Goal: Task Accomplishment & Management: Complete application form

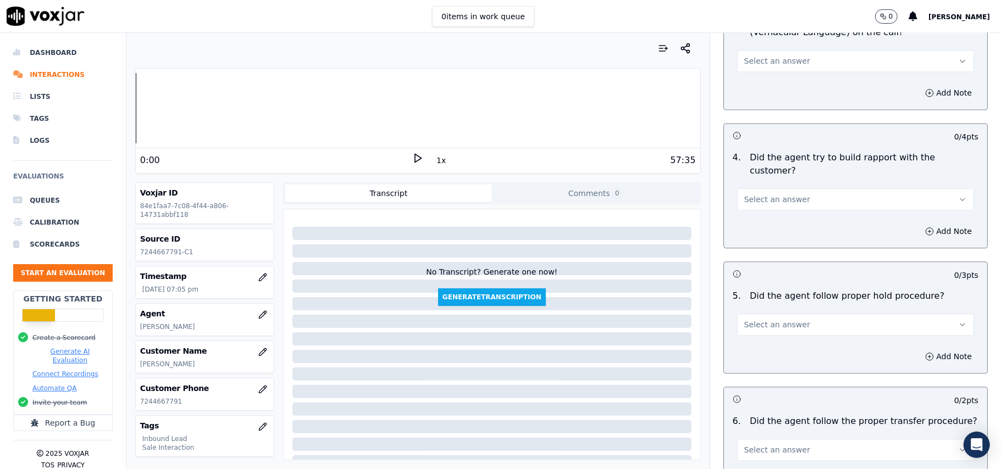
scroll to position [1939, 0]
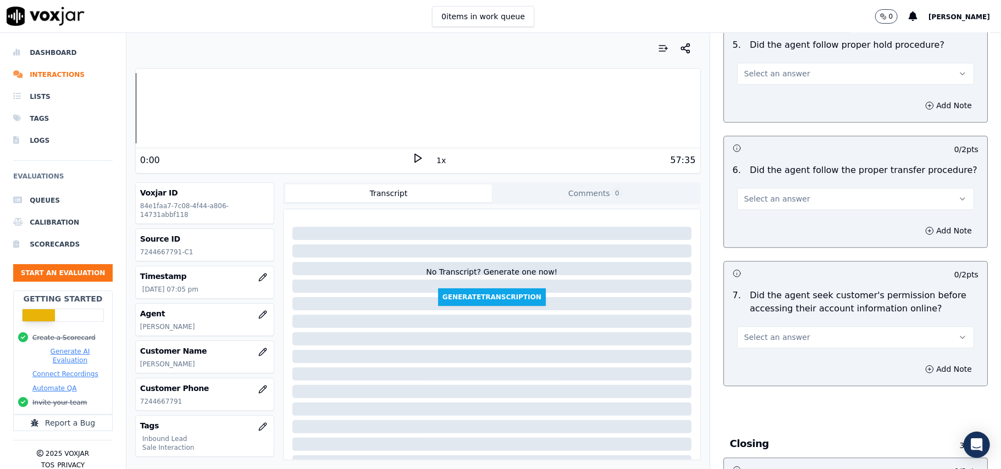
drag, startPoint x: 780, startPoint y: 274, endPoint x: 772, endPoint y: 285, distance: 14.1
click at [778, 332] on span "Select an answer" at bounding box center [777, 337] width 66 height 11
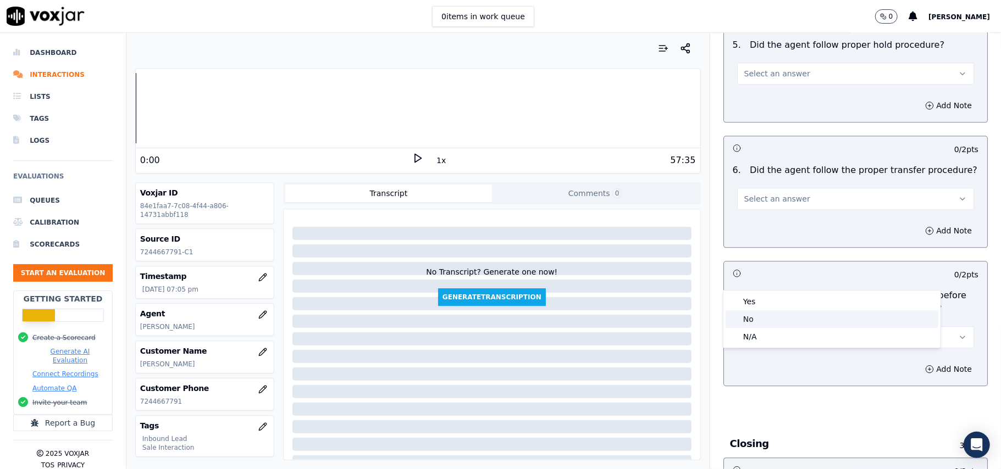
click at [753, 321] on div "No" at bounding box center [831, 319] width 213 height 18
click at [925, 365] on icon "button" at bounding box center [929, 369] width 9 height 9
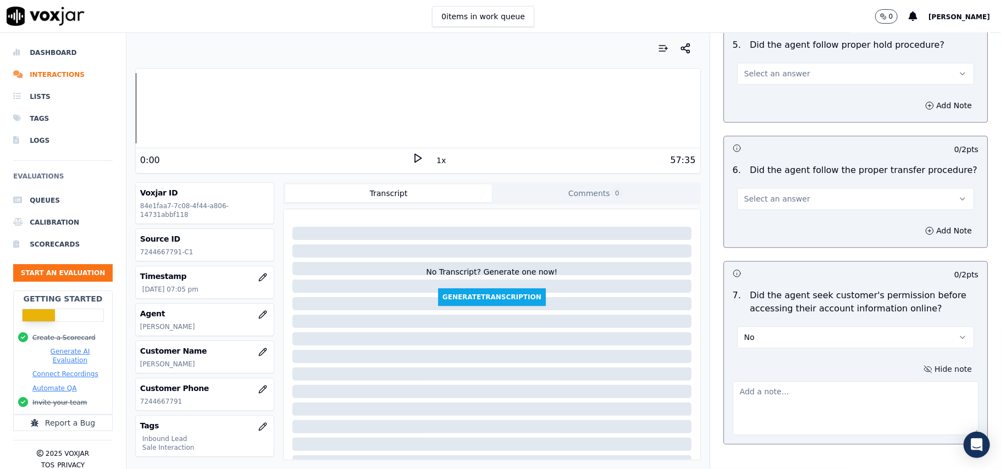
click at [759, 381] on textarea at bounding box center [856, 408] width 246 height 54
paste textarea "@04:12 – Did not take the permission from the customer before accessing her acc…"
click at [733, 381] on textarea "@04:12 – Did not take the permission from the customer before accessing her acc…" at bounding box center [856, 408] width 246 height 54
paste textarea "Call ID: 131410"
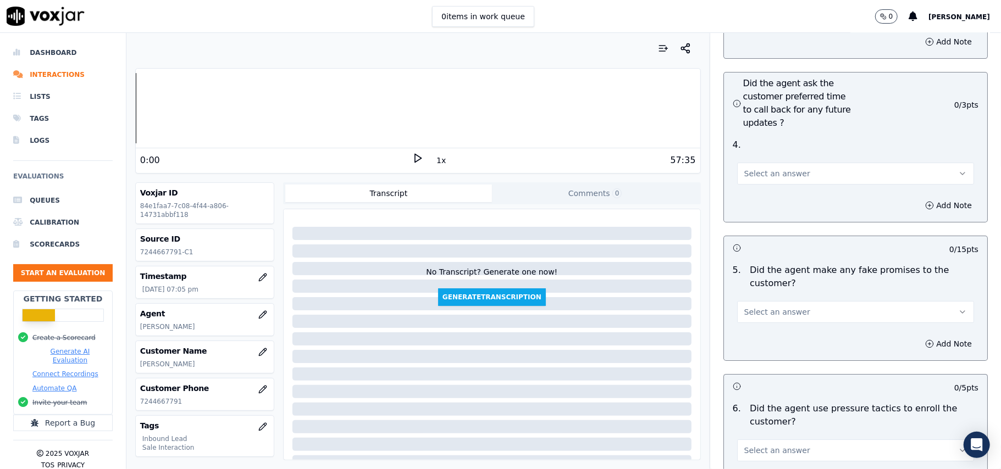
scroll to position [3135, 0]
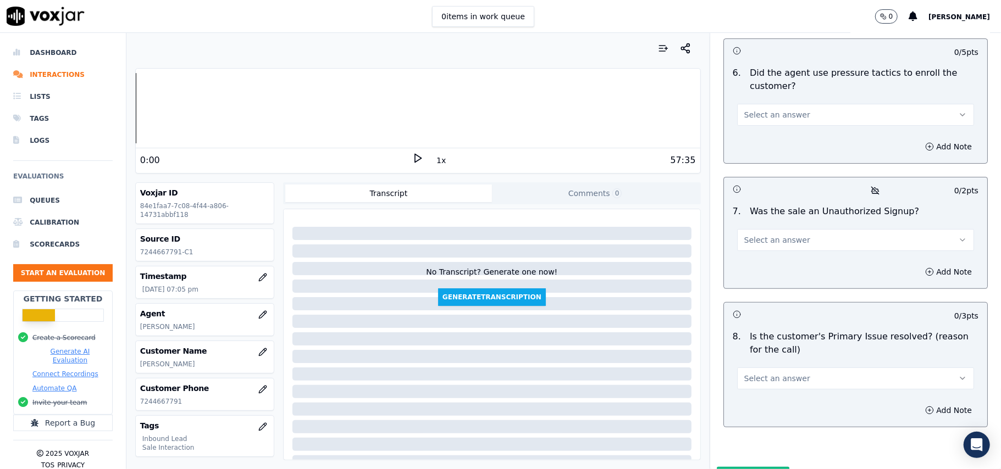
type textarea "Call ID: 131410 @04:12 – Did not take the permission from the customer before a…"
click at [800, 368] on button "Select an answer" at bounding box center [855, 379] width 237 height 22
click at [776, 342] on div "Yes" at bounding box center [831, 346] width 213 height 18
click at [772, 235] on span "Select an answer" at bounding box center [777, 240] width 66 height 11
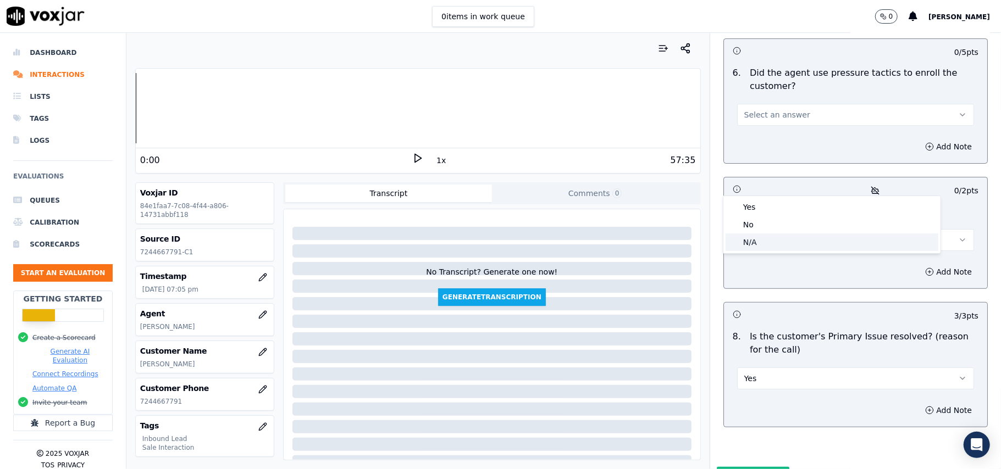
click at [765, 243] on div "N/A" at bounding box center [831, 243] width 213 height 18
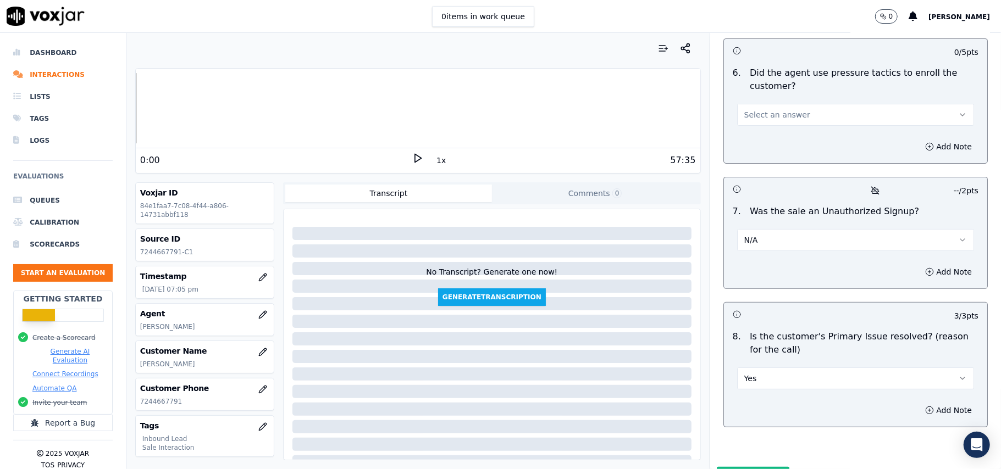
click at [755, 229] on button "N/A" at bounding box center [855, 240] width 237 height 22
click at [750, 225] on div "No" at bounding box center [831, 225] width 213 height 18
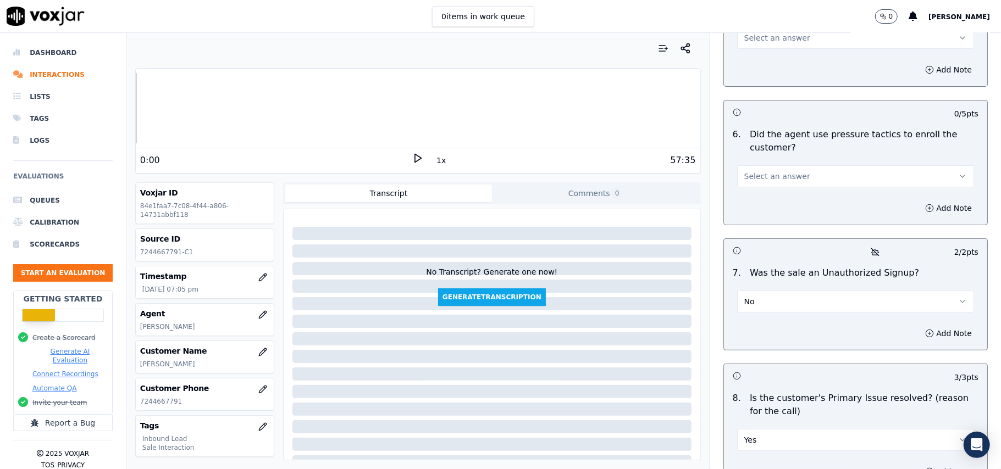
scroll to position [2988, 0]
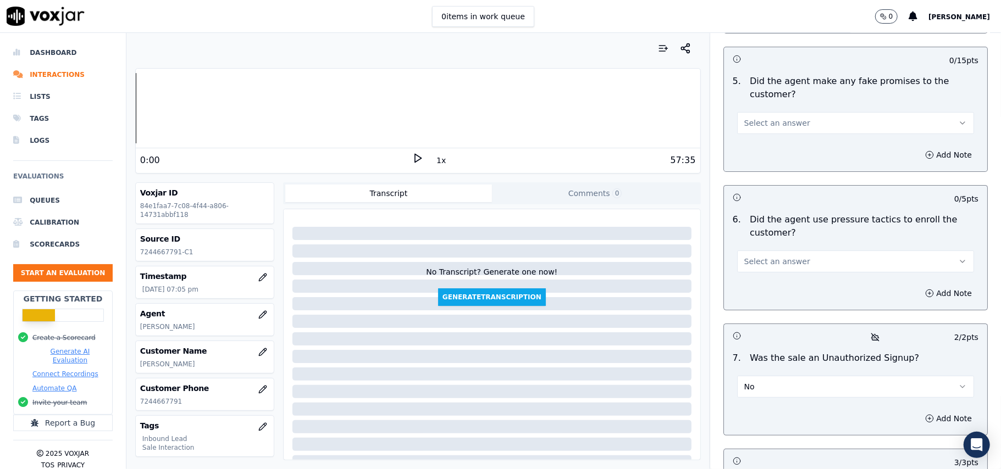
click at [762, 256] on span "Select an answer" at bounding box center [777, 261] width 66 height 11
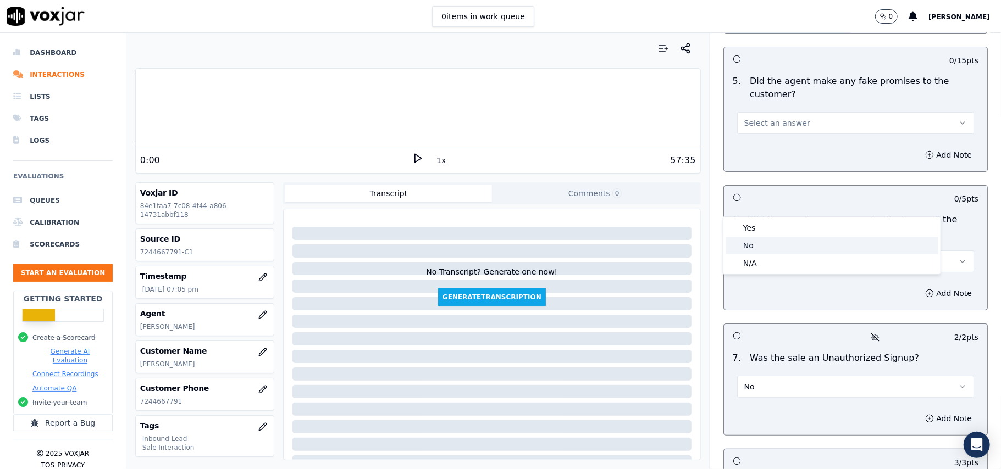
click at [752, 248] on div "No" at bounding box center [831, 246] width 213 height 18
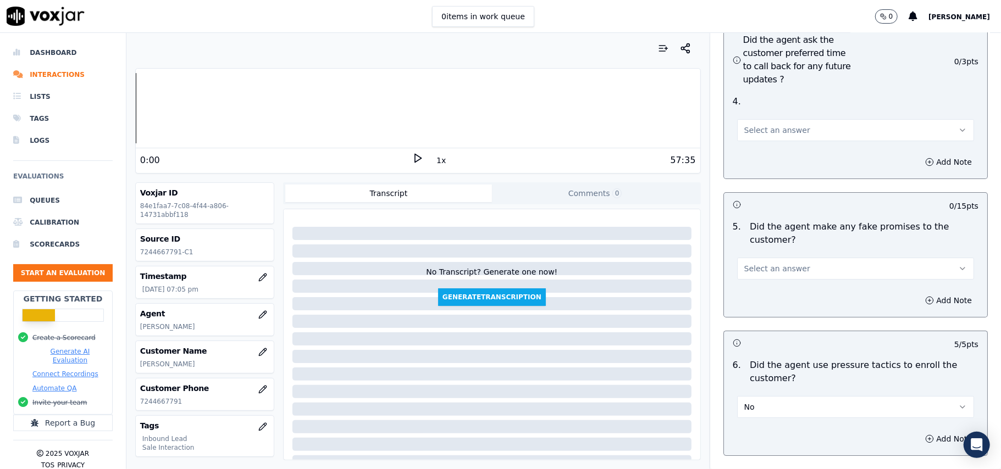
scroll to position [2841, 0]
click at [763, 264] on span "Select an answer" at bounding box center [777, 269] width 66 height 11
click at [757, 249] on div "No" at bounding box center [831, 254] width 213 height 18
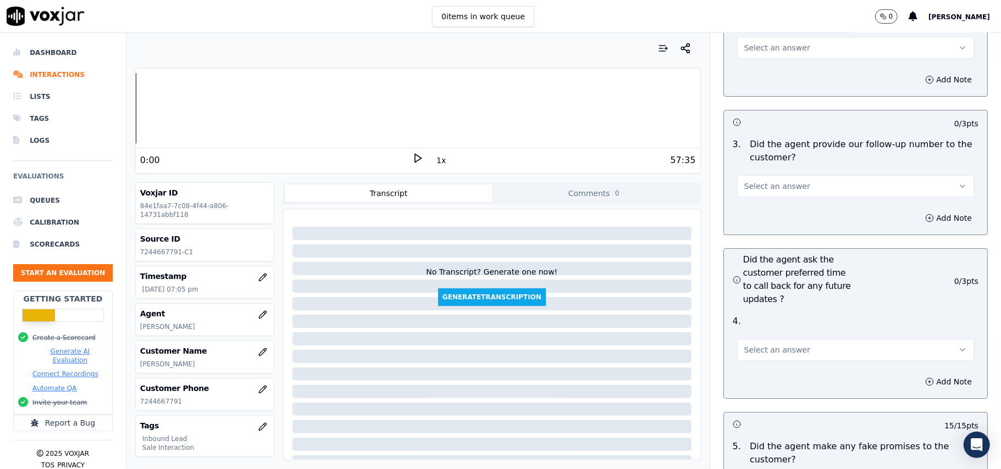
scroll to position [2621, 0]
click at [807, 340] on button "Select an answer" at bounding box center [855, 351] width 237 height 22
click at [757, 350] on div "N/A" at bounding box center [831, 352] width 213 height 18
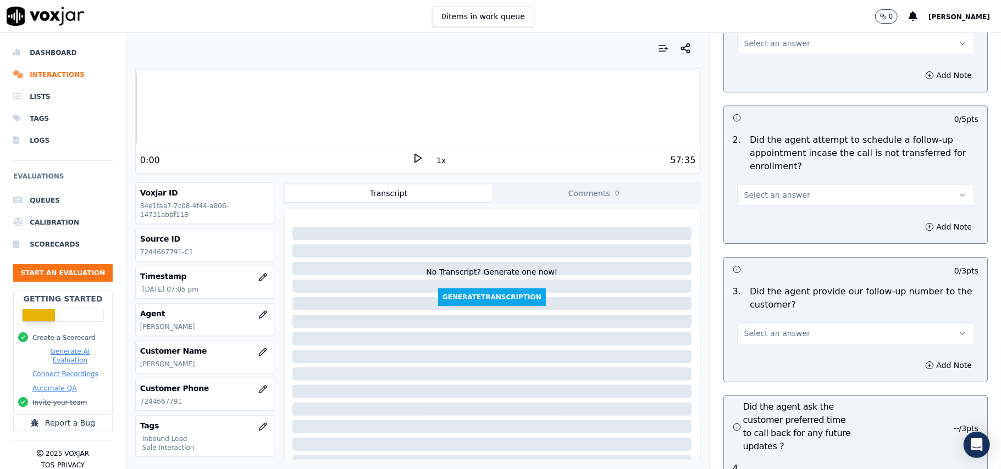
click at [768, 323] on button "Select an answer" at bounding box center [855, 334] width 237 height 22
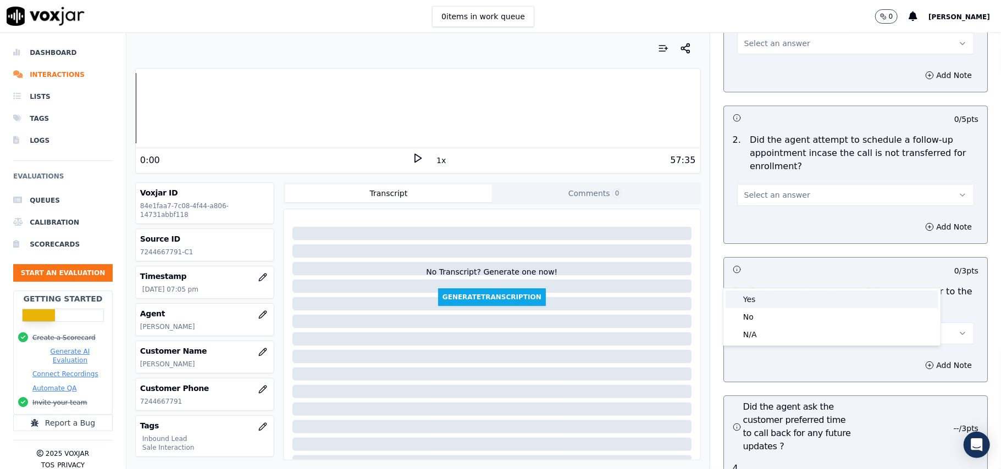
click at [750, 303] on div "Yes" at bounding box center [831, 300] width 213 height 18
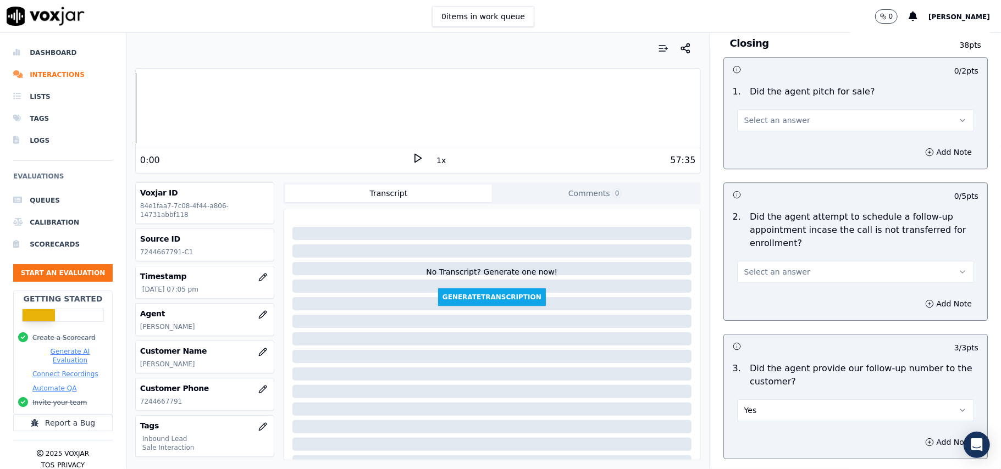
scroll to position [2328, 0]
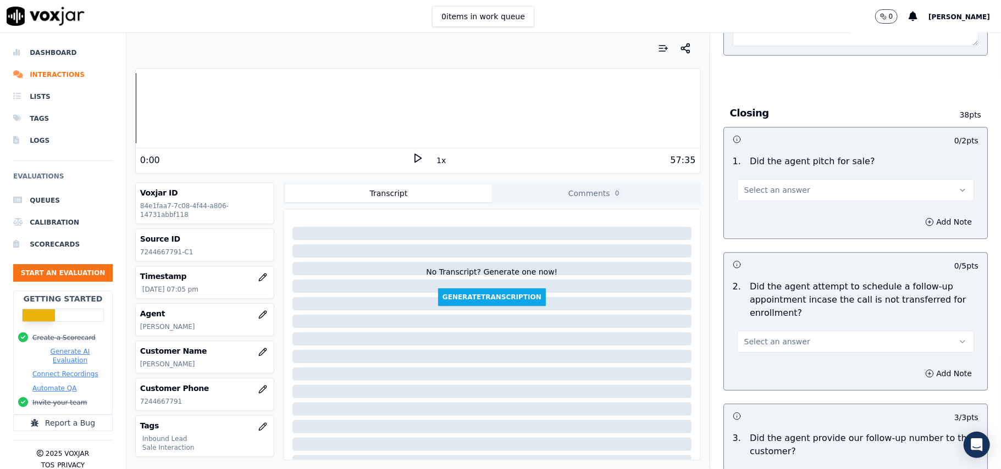
click at [763, 336] on span "Select an answer" at bounding box center [777, 341] width 66 height 11
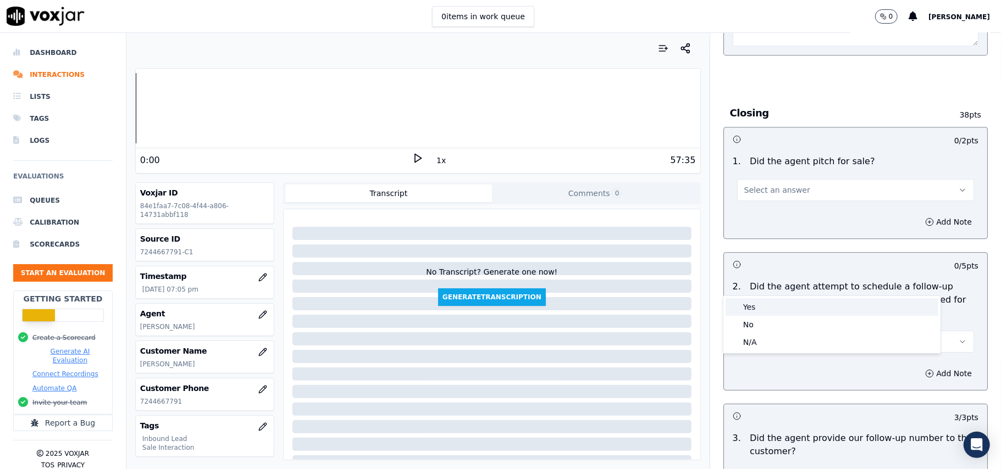
click at [753, 309] on div "Yes" at bounding box center [831, 307] width 213 height 18
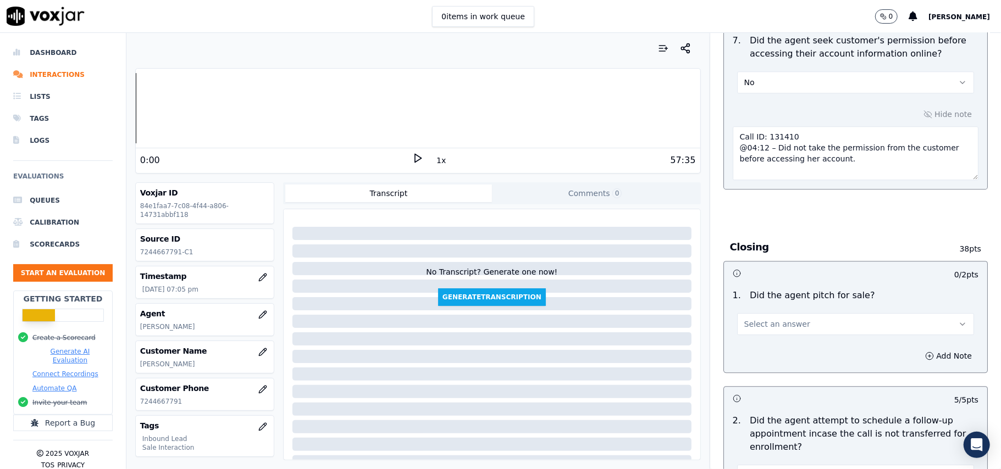
scroll to position [2182, 0]
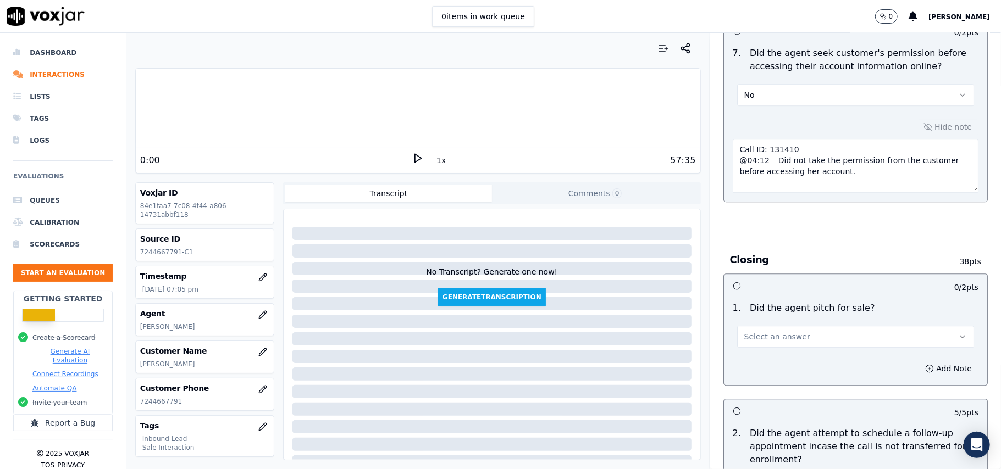
click at [801, 326] on button "Select an answer" at bounding box center [855, 337] width 237 height 22
click at [770, 296] on div "Yes" at bounding box center [831, 302] width 213 height 18
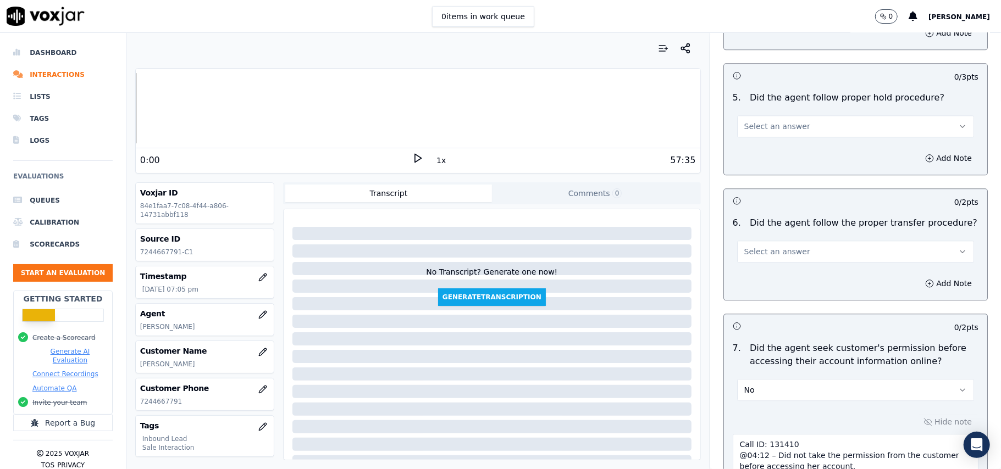
scroll to position [1816, 0]
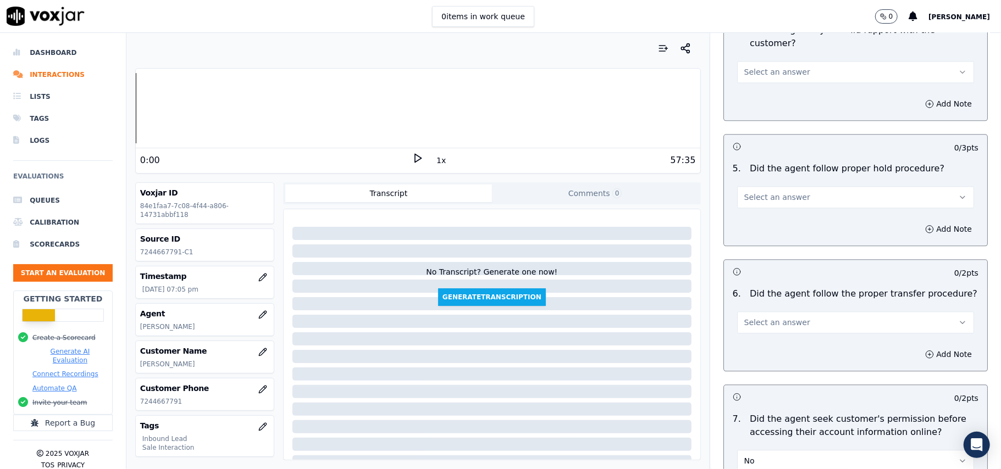
click at [766, 317] on span "Select an answer" at bounding box center [777, 322] width 66 height 11
click at [765, 286] on div "Yes" at bounding box center [831, 287] width 213 height 18
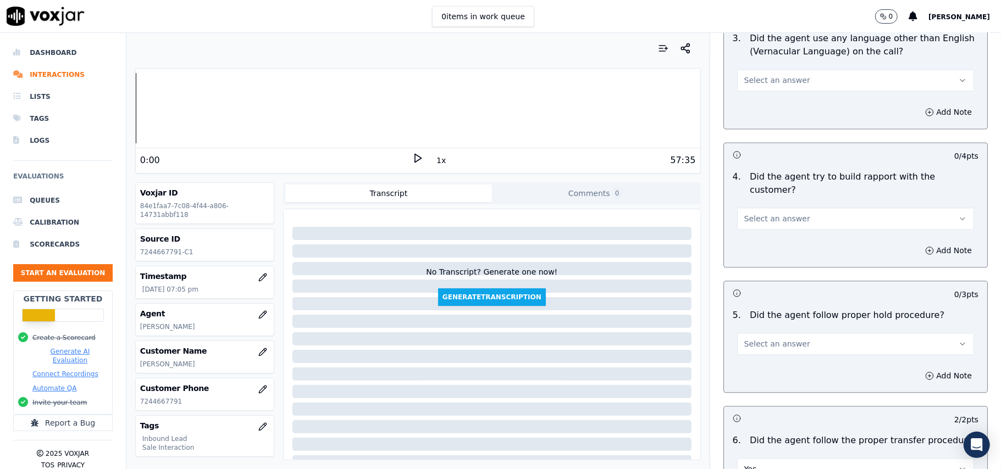
click at [783, 339] on span "Select an answer" at bounding box center [777, 344] width 66 height 11
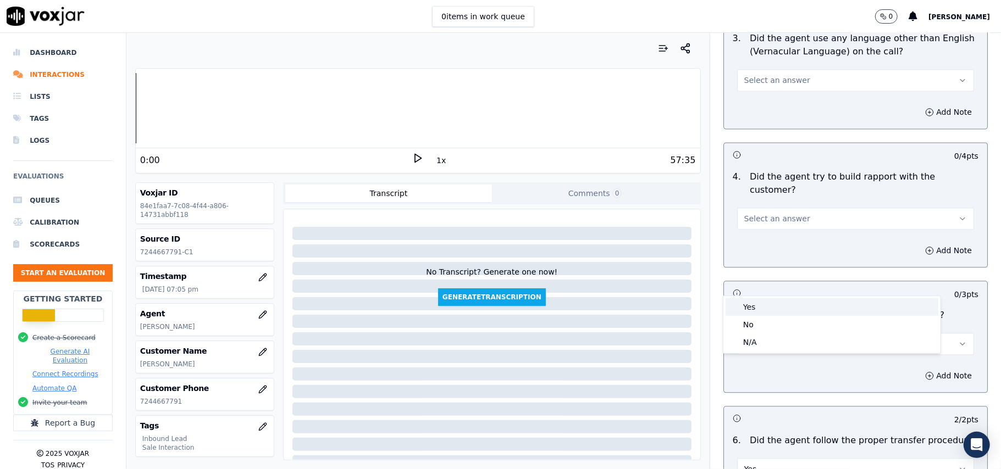
click at [773, 307] on div "Yes" at bounding box center [831, 307] width 213 height 18
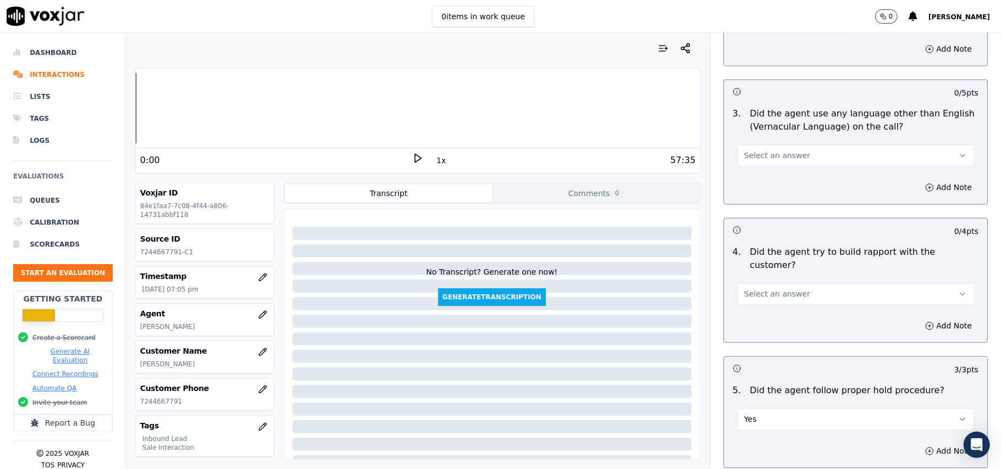
scroll to position [1522, 0]
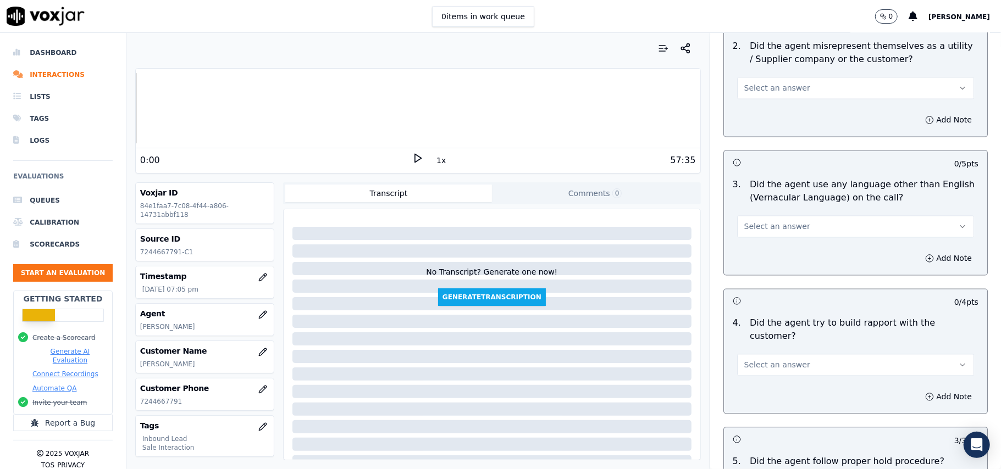
click at [772, 360] on span "Select an answer" at bounding box center [777, 365] width 66 height 11
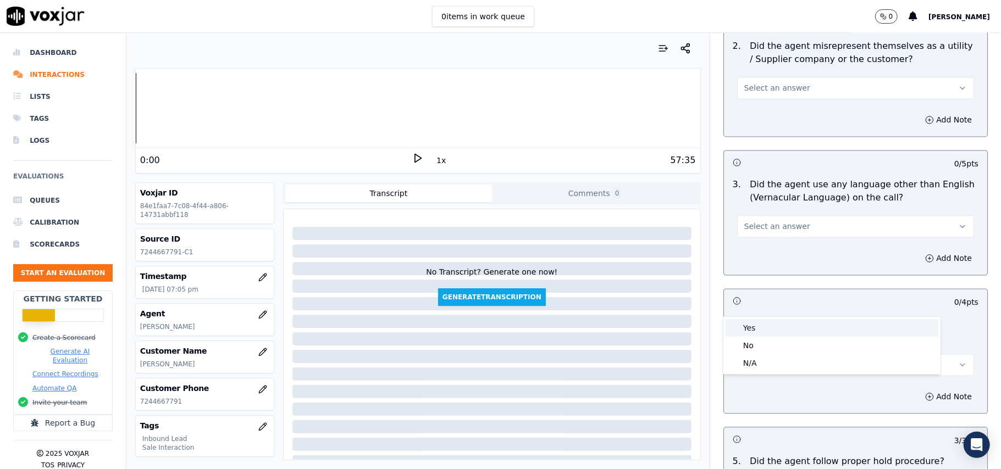
click at [772, 326] on div "Yes" at bounding box center [831, 328] width 213 height 18
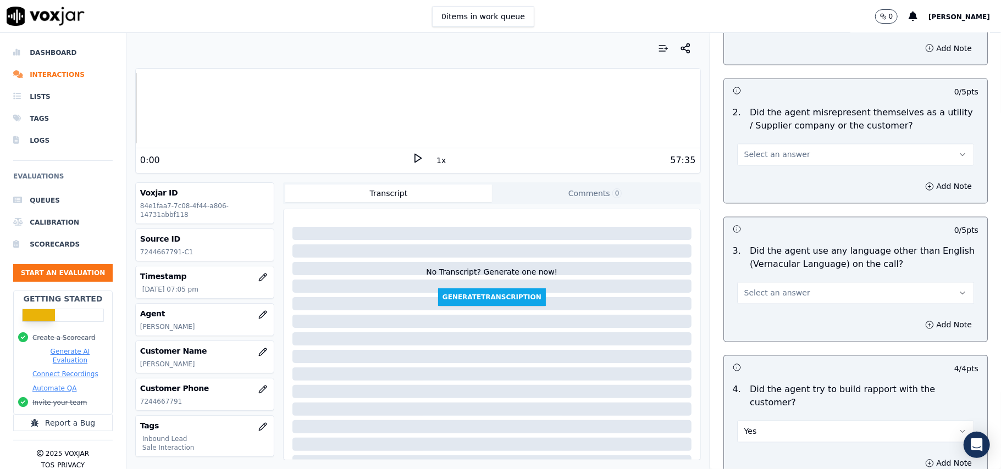
scroll to position [1376, 0]
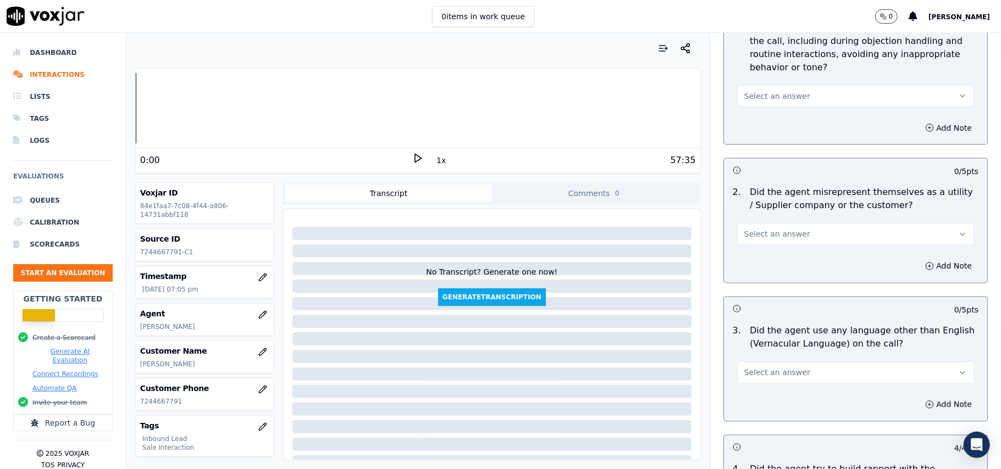
click at [770, 362] on button "Select an answer" at bounding box center [855, 373] width 237 height 22
click at [755, 368] on div "No" at bounding box center [831, 367] width 213 height 18
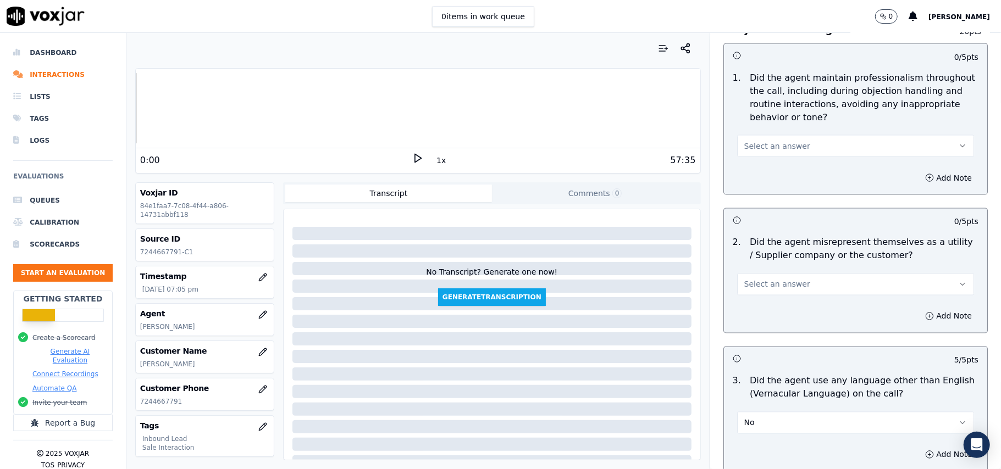
scroll to position [1156, 0]
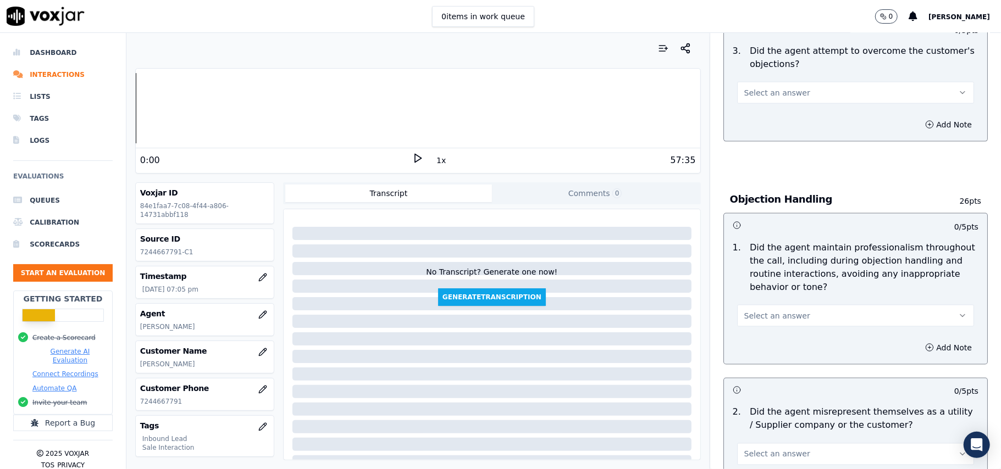
click at [766, 449] on span "Select an answer" at bounding box center [777, 454] width 66 height 11
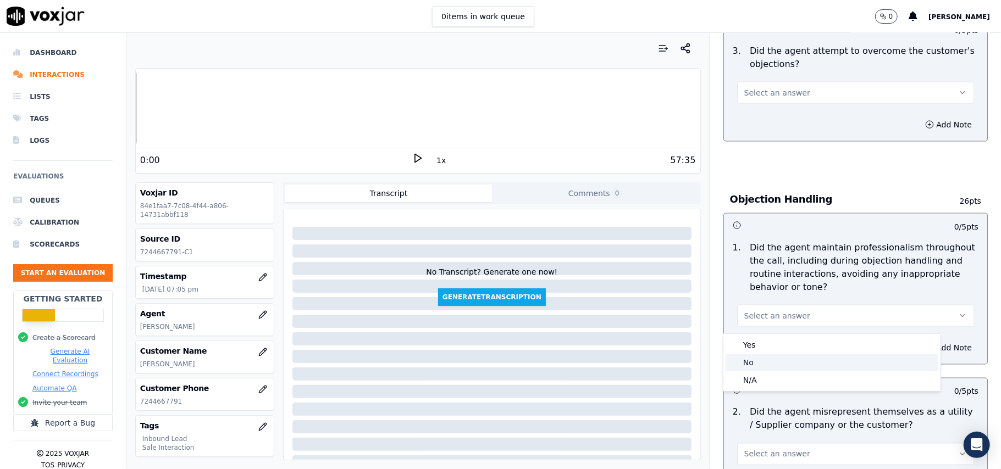
click at [757, 363] on div "No" at bounding box center [831, 363] width 213 height 18
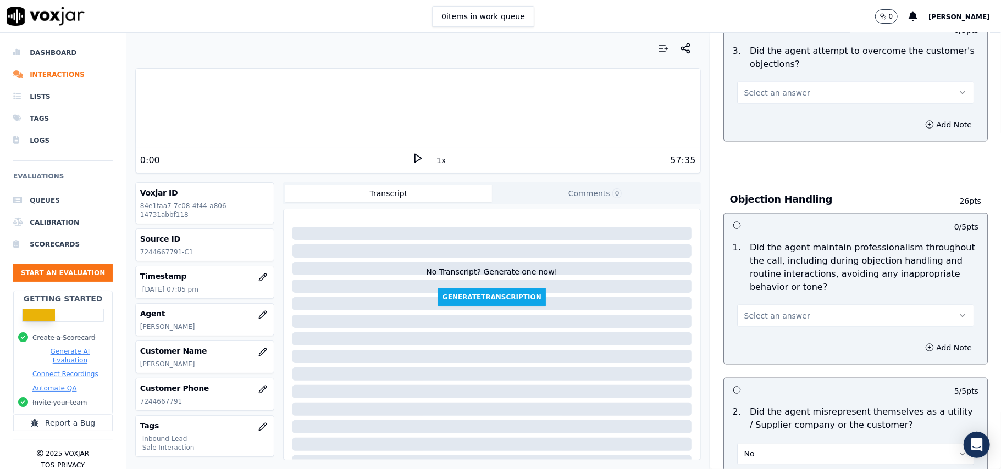
scroll to position [1083, 0]
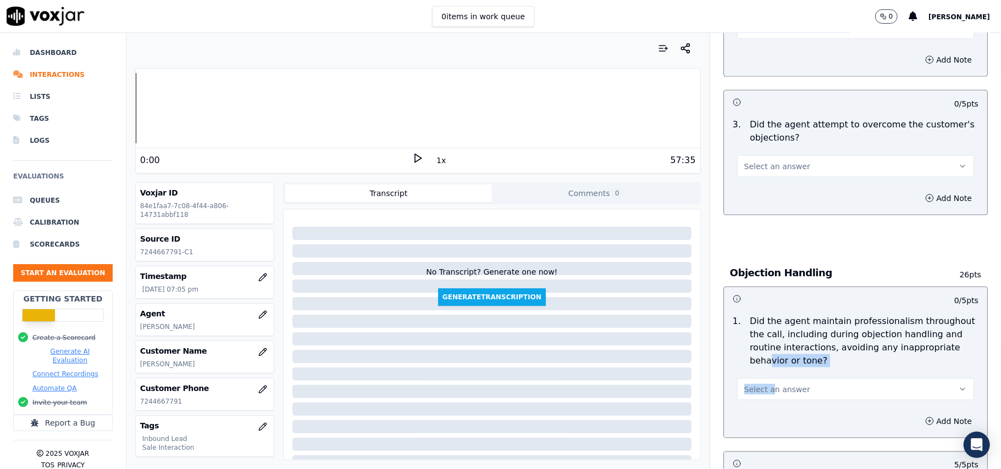
drag, startPoint x: 755, startPoint y: 321, endPoint x: 753, endPoint y: 333, distance: 11.7
click at [755, 322] on div "1 . Did the agent maintain professionalism throughout the call, including durin…" at bounding box center [855, 357] width 263 height 95
drag, startPoint x: 786, startPoint y: 337, endPoint x: 779, endPoint y: 350, distance: 14.5
click at [787, 379] on button "Select an answer" at bounding box center [855, 390] width 237 height 22
drag, startPoint x: 762, startPoint y: 363, endPoint x: 766, endPoint y: 357, distance: 7.0
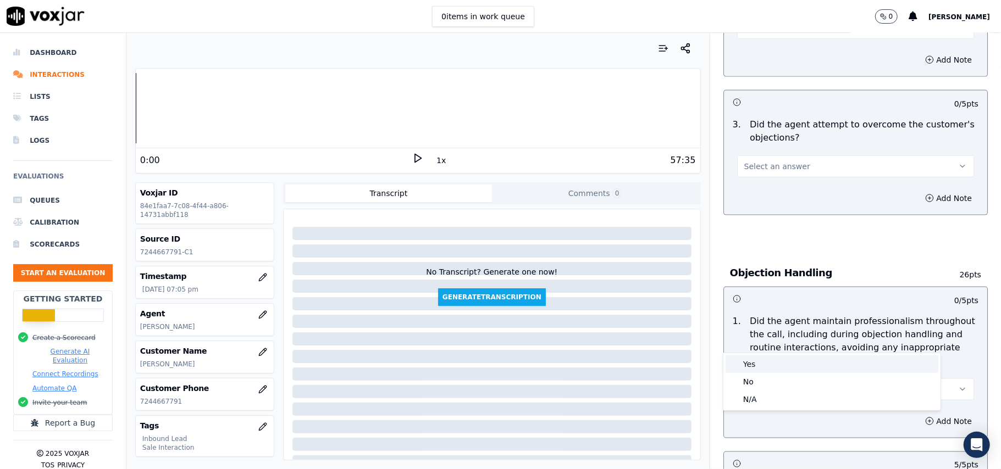
click at [762, 363] on div "Yes" at bounding box center [831, 365] width 213 height 18
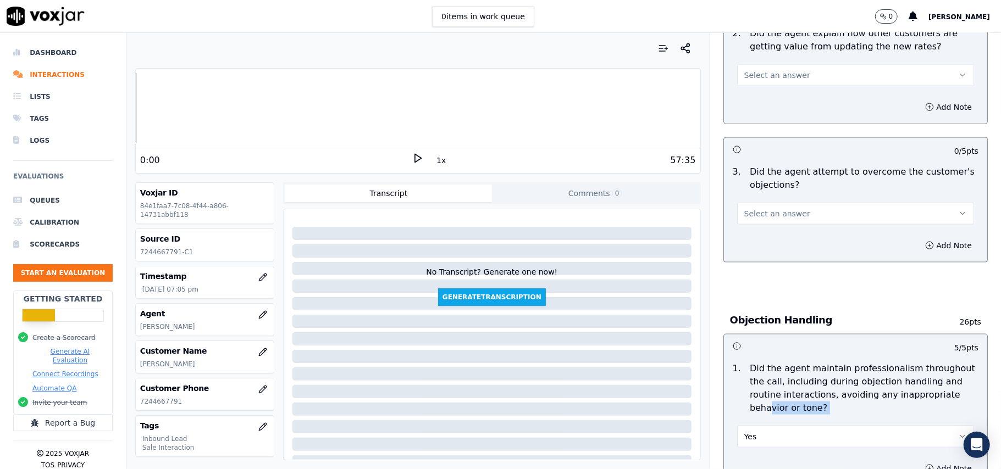
scroll to position [1009, 0]
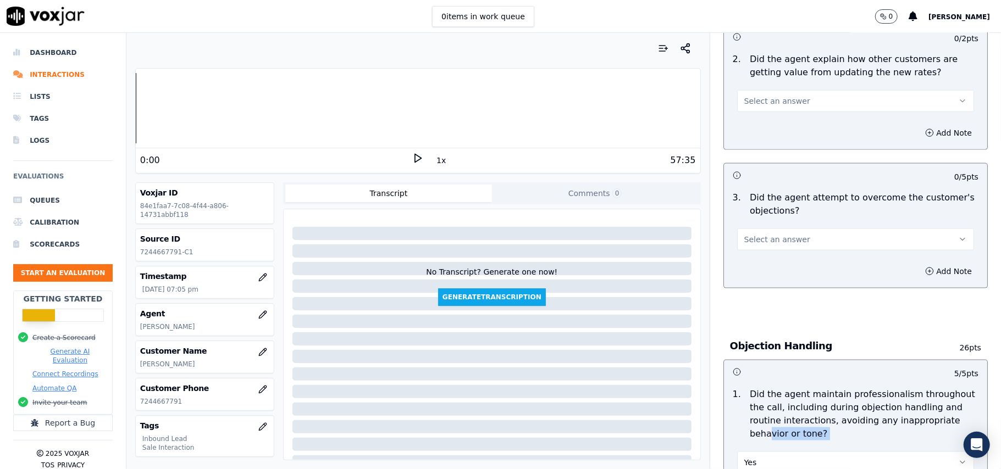
click at [863, 229] on button "Select an answer" at bounding box center [855, 240] width 237 height 22
click at [823, 214] on div "Yes" at bounding box center [831, 215] width 213 height 18
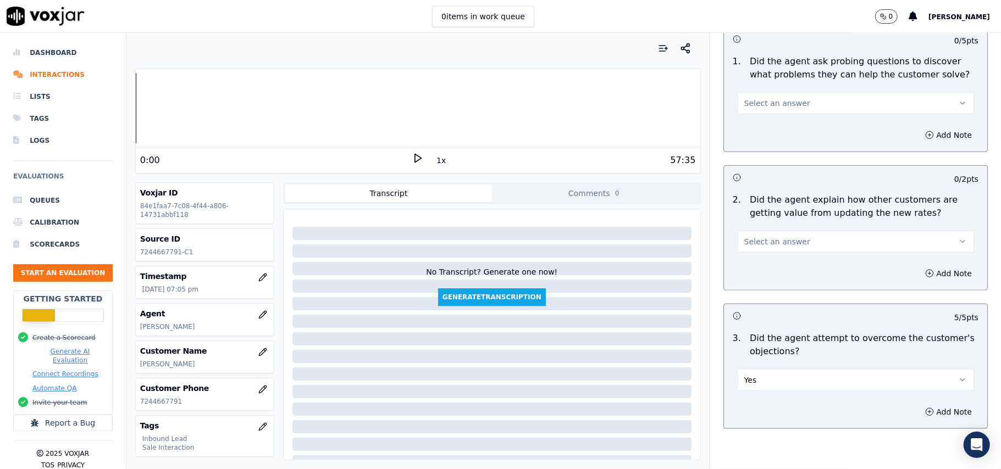
scroll to position [863, 0]
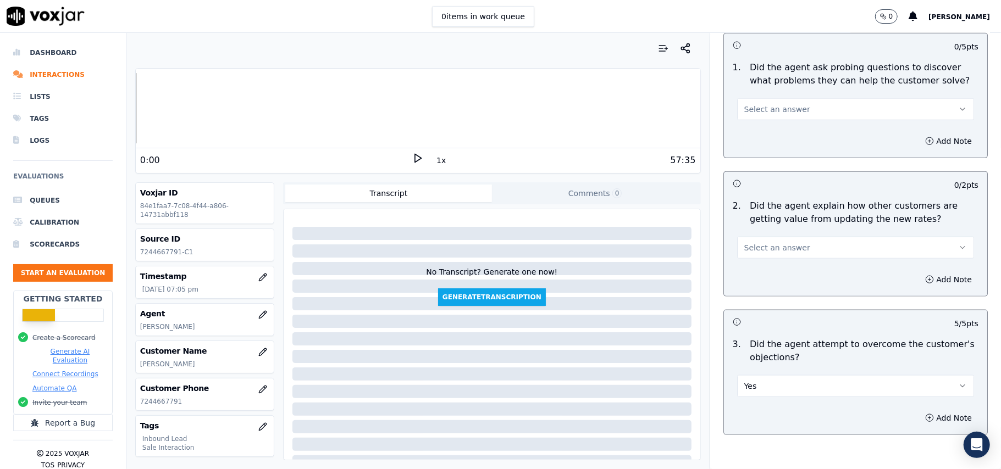
click at [795, 237] on button "Select an answer" at bounding box center [855, 248] width 237 height 22
click at [795, 219] on div "Yes" at bounding box center [831, 222] width 213 height 18
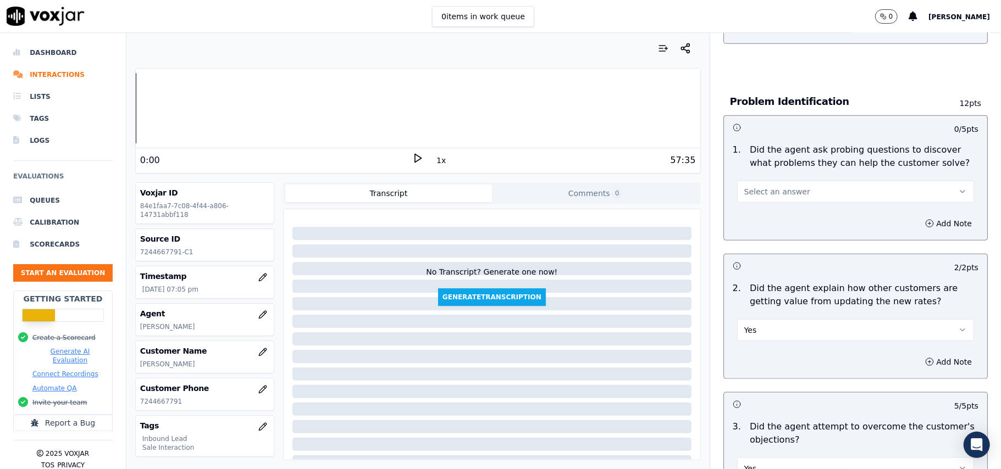
scroll to position [643, 0]
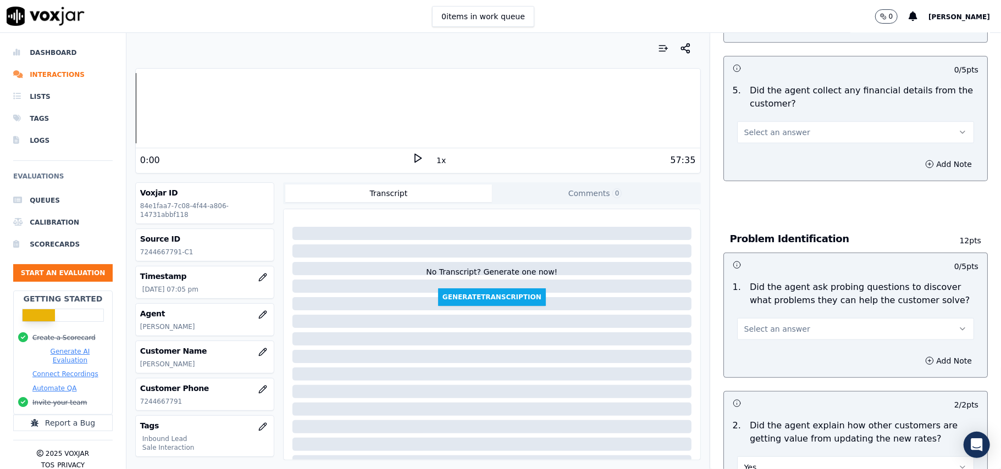
click at [787, 318] on button "Select an answer" at bounding box center [855, 329] width 237 height 22
click at [787, 298] on div "Yes" at bounding box center [831, 303] width 213 height 18
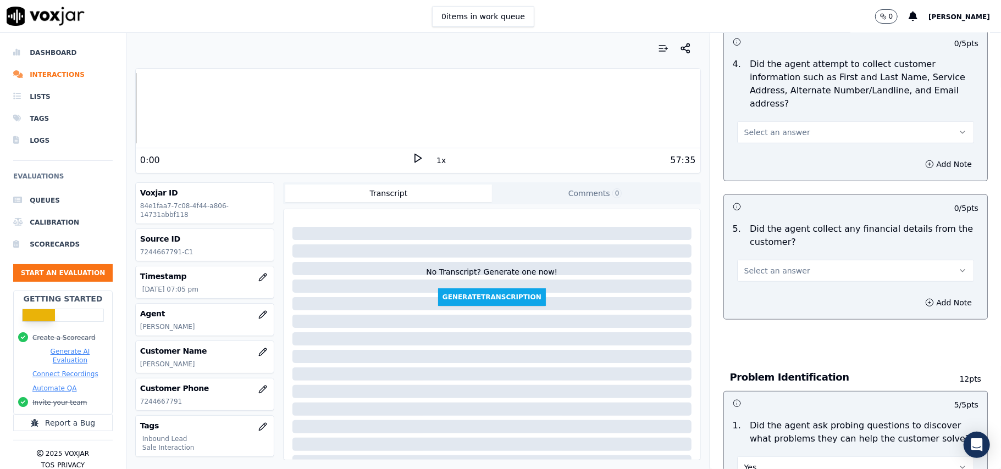
scroll to position [497, 0]
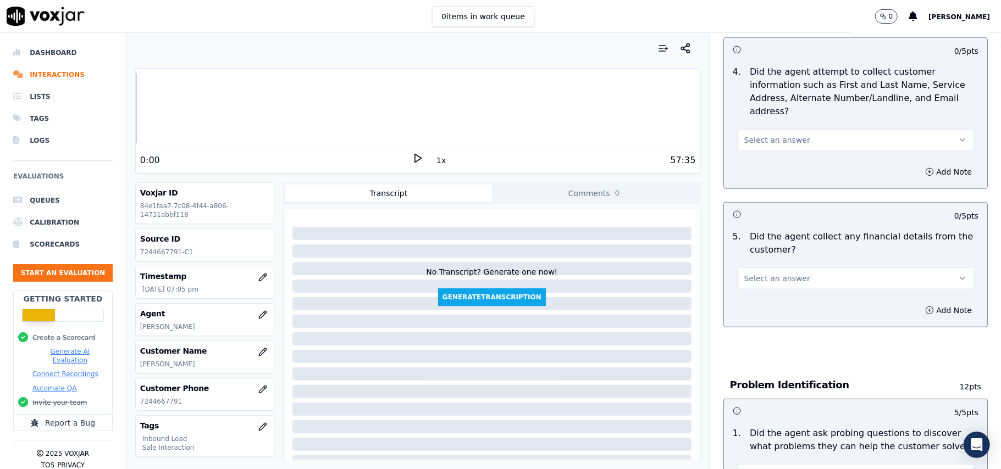
click at [774, 273] on span "Select an answer" at bounding box center [777, 278] width 66 height 11
click at [775, 256] on div "Yes" at bounding box center [831, 252] width 213 height 18
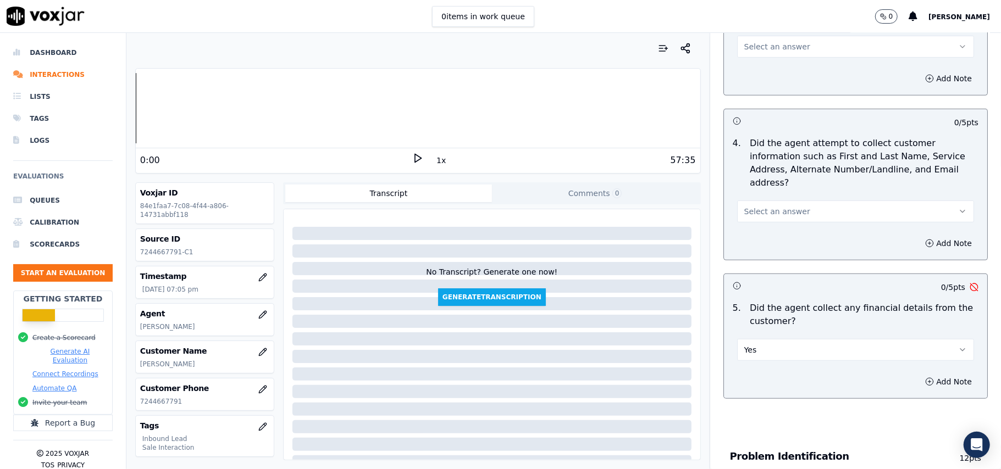
scroll to position [350, 0]
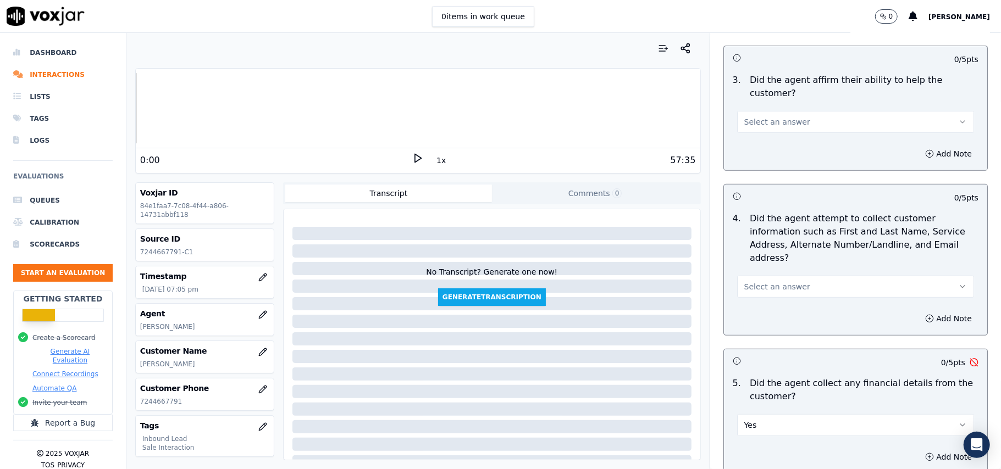
click at [779, 281] on span "Select an answer" at bounding box center [777, 286] width 66 height 11
click at [779, 259] on div "Yes" at bounding box center [831, 260] width 213 height 18
click at [796, 414] on button "Yes" at bounding box center [855, 425] width 237 height 22
click at [765, 420] on div "No" at bounding box center [831, 417] width 213 height 18
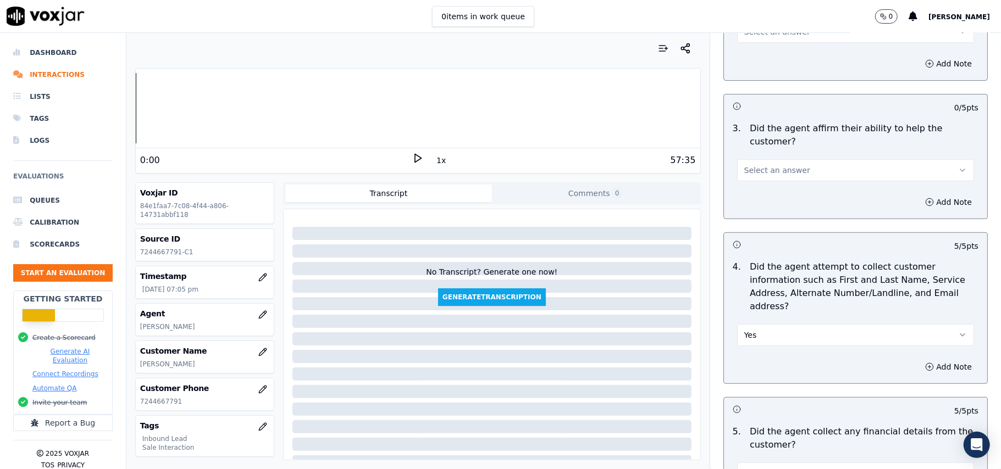
scroll to position [277, 0]
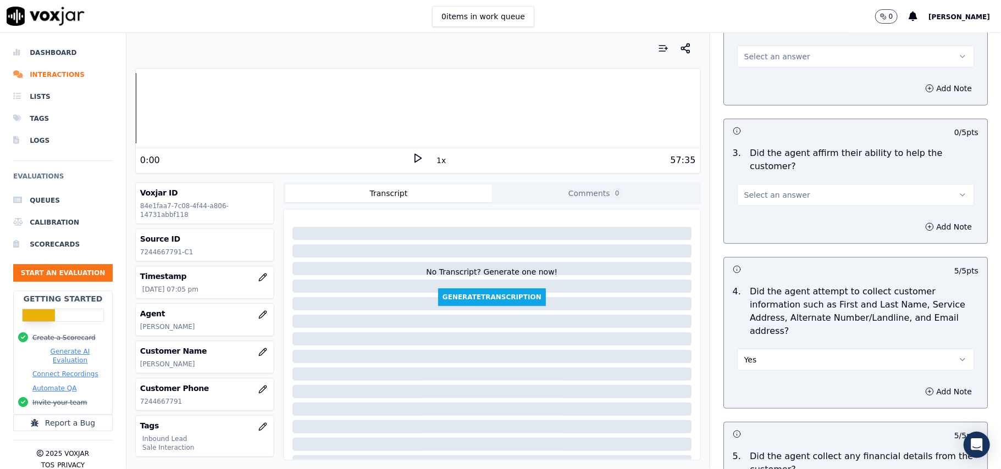
click at [781, 190] on span "Select an answer" at bounding box center [777, 195] width 66 height 11
click at [776, 176] on div "Yes" at bounding box center [831, 182] width 213 height 18
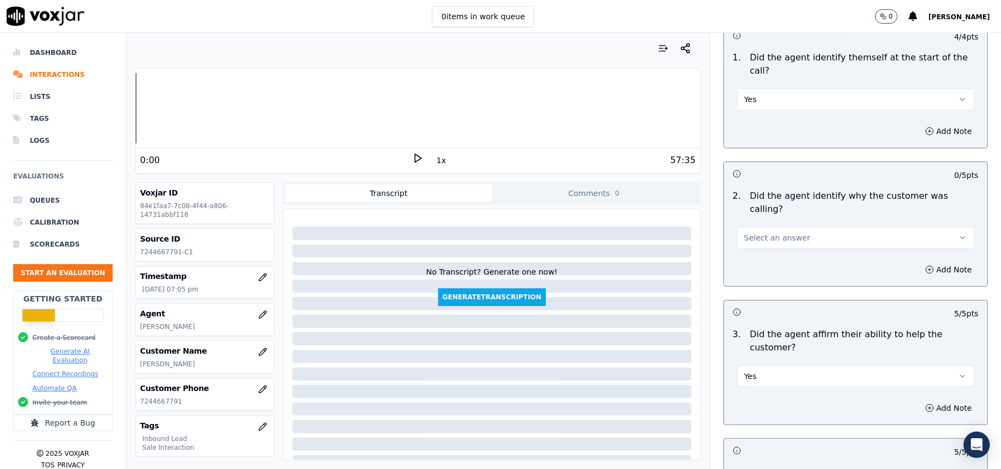
scroll to position [57, 0]
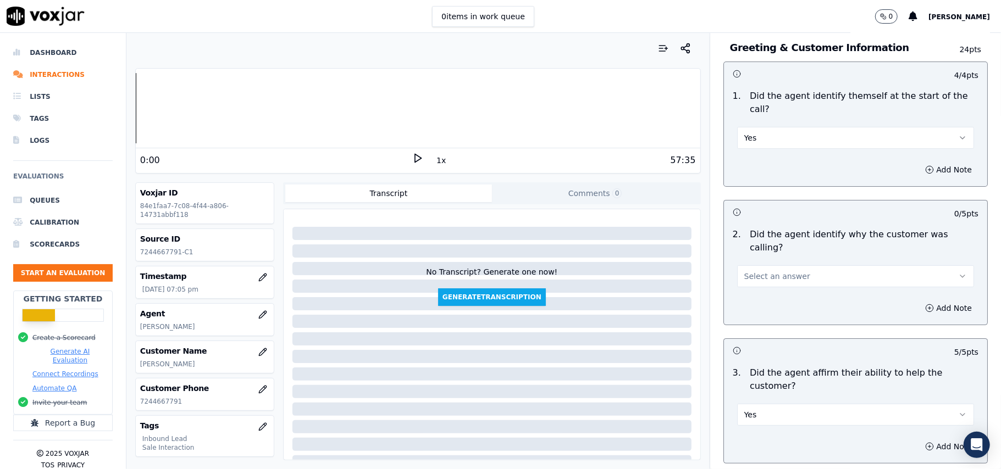
click at [768, 271] on span "Select an answer" at bounding box center [777, 276] width 66 height 11
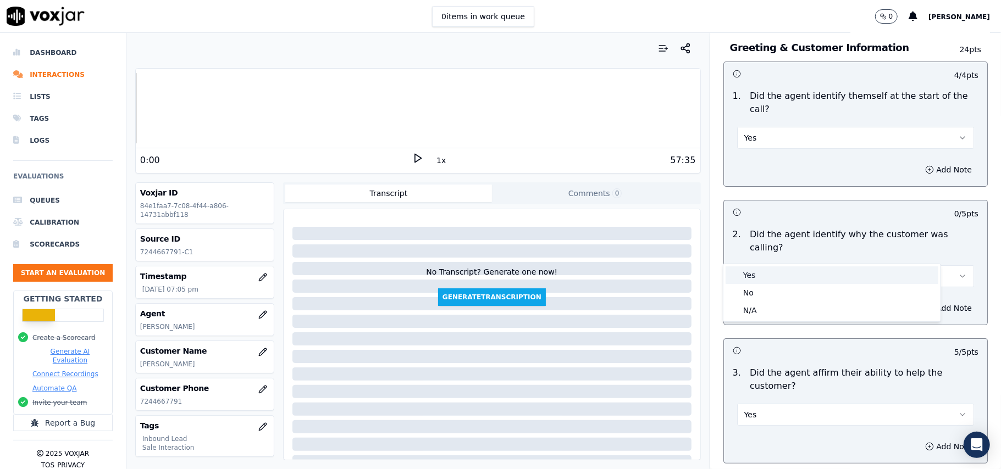
click at [768, 279] on div "Yes" at bounding box center [831, 276] width 213 height 18
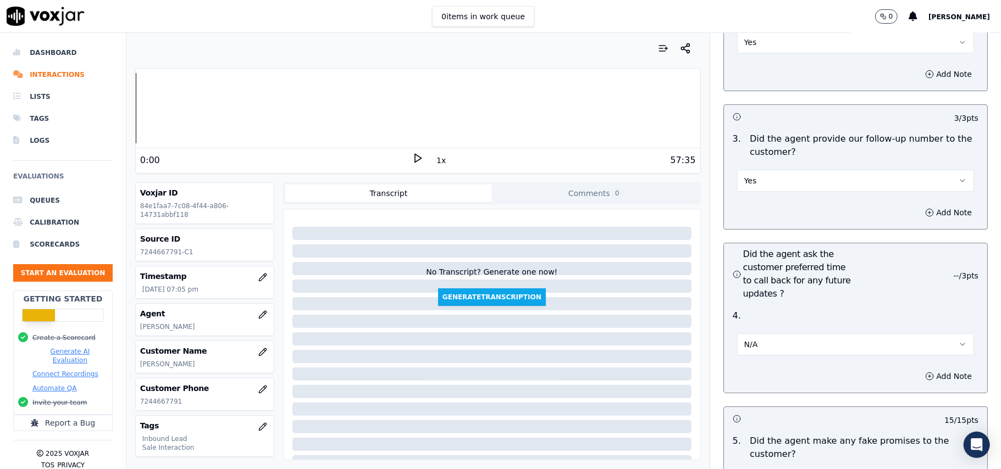
scroll to position [3135, 0]
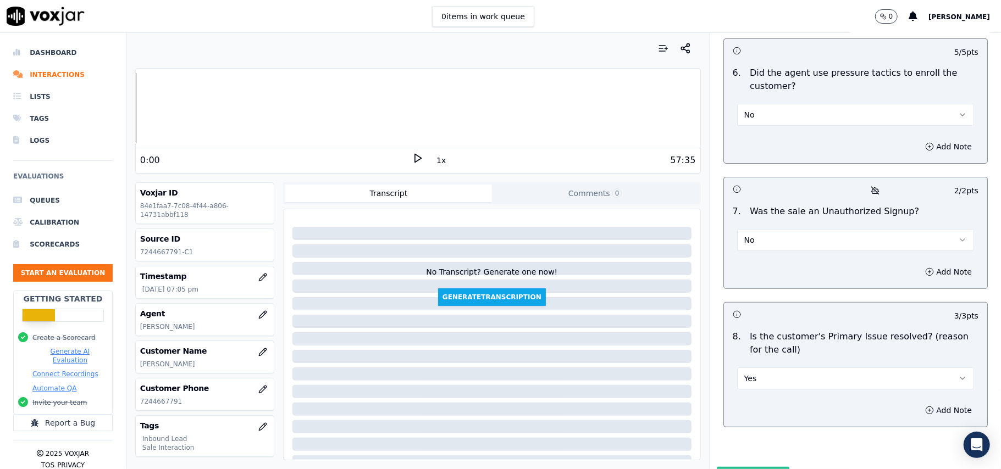
click at [735, 467] on button "Submit Scores" at bounding box center [753, 477] width 73 height 20
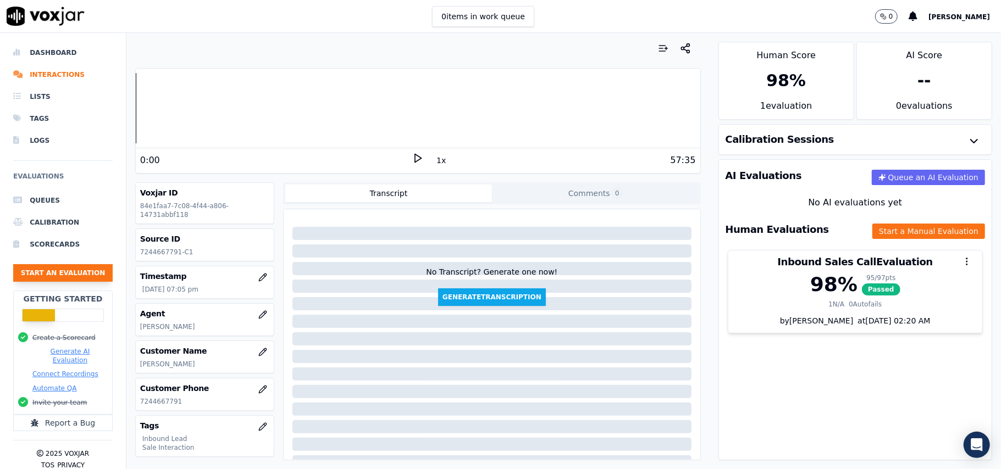
click at [80, 278] on button "Start an Evaluation" at bounding box center [62, 273] width 99 height 18
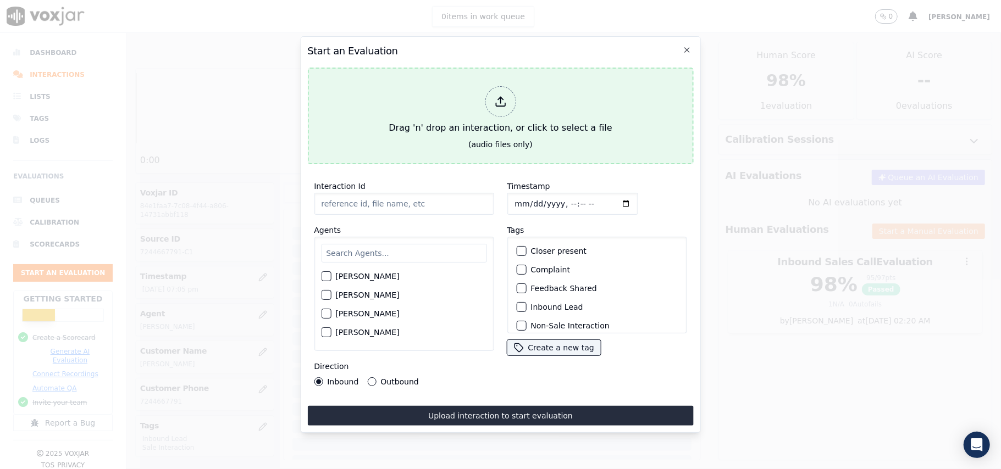
click at [517, 103] on div "Drag 'n' drop an interaction, or click to select a file" at bounding box center [500, 110] width 232 height 57
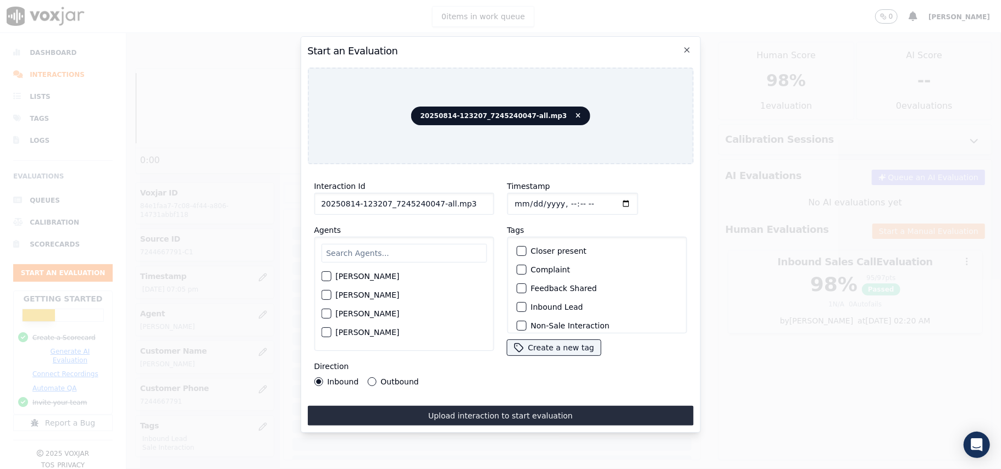
drag, startPoint x: 470, startPoint y: 201, endPoint x: 429, endPoint y: 202, distance: 41.2
click at [429, 202] on input "20250814-123207_7245240047-all.mp3" at bounding box center [404, 204] width 180 height 22
type input "20250814-123207_7245240047-C1"
click at [528, 196] on input "Timestamp" at bounding box center [572, 204] width 131 height 22
type input "[DATE]T20:50"
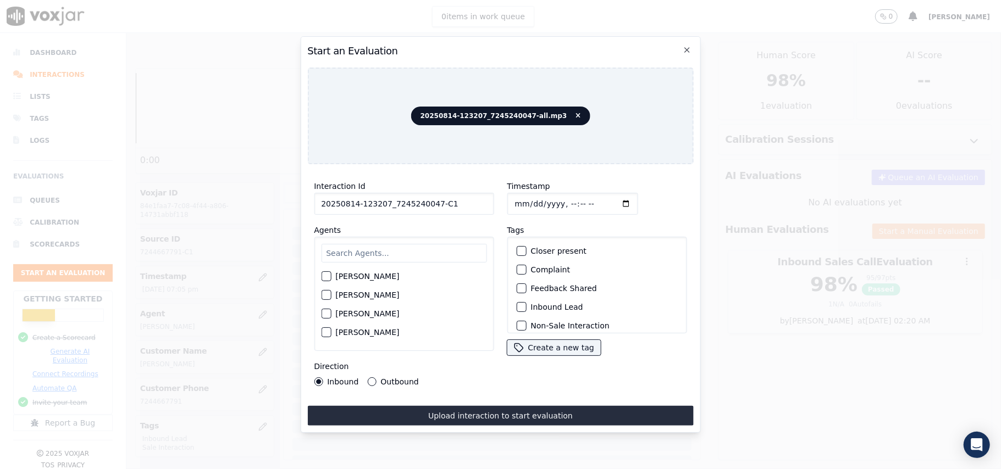
click at [403, 251] on input "text" at bounding box center [403, 253] width 165 height 19
paste input "Jordan"
type input "Jordan"
click at [326, 276] on div "button" at bounding box center [325, 280] width 8 height 8
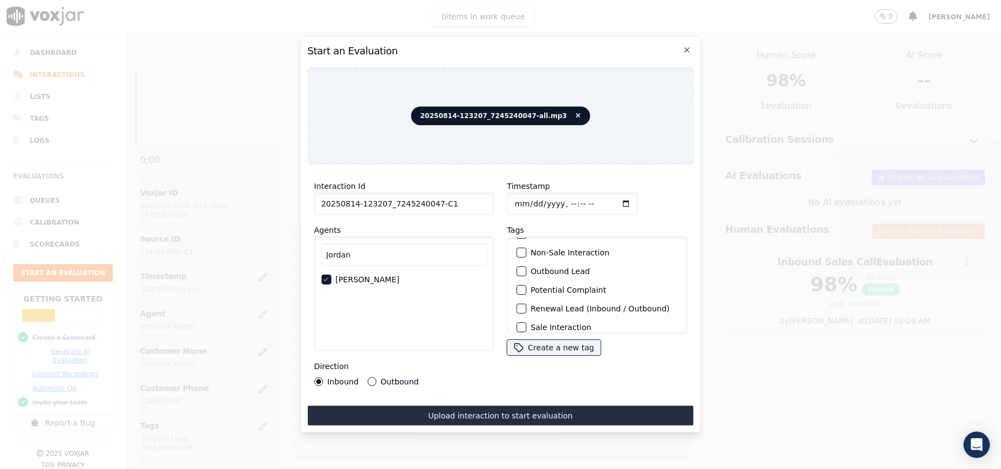
click at [516, 273] on button "Outbound Lead" at bounding box center [521, 272] width 10 height 10
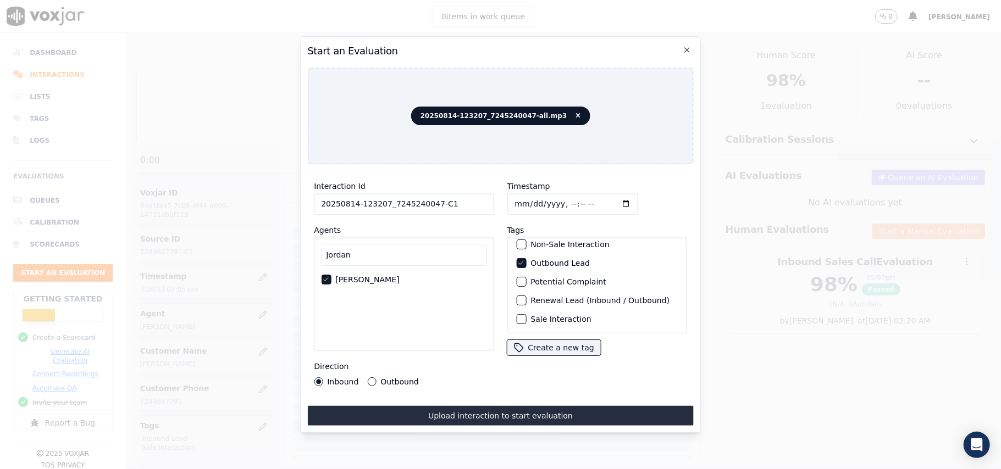
scroll to position [96, 0]
click at [516, 314] on button "Sale Interaction" at bounding box center [521, 319] width 10 height 10
click at [367, 378] on button "Outbound" at bounding box center [371, 382] width 9 height 9
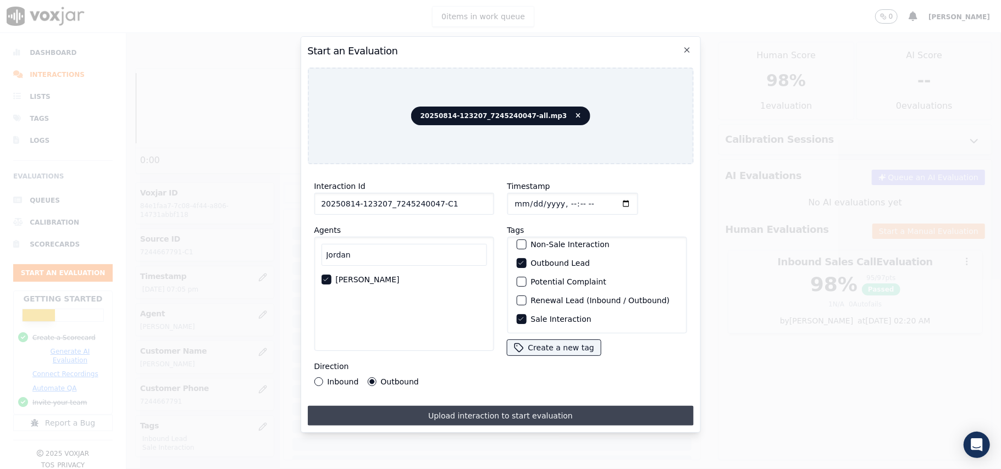
click at [473, 415] on button "Upload interaction to start evaluation" at bounding box center [500, 416] width 386 height 20
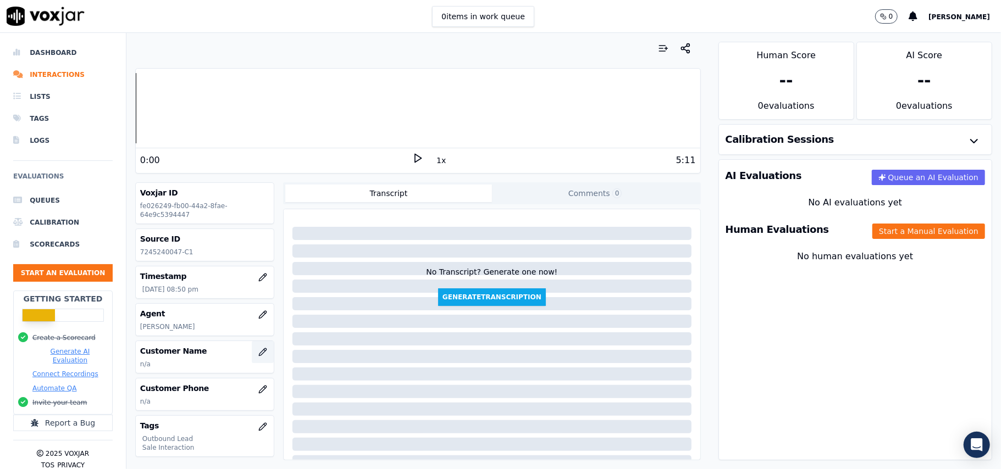
click at [258, 354] on icon "button" at bounding box center [262, 352] width 9 height 9
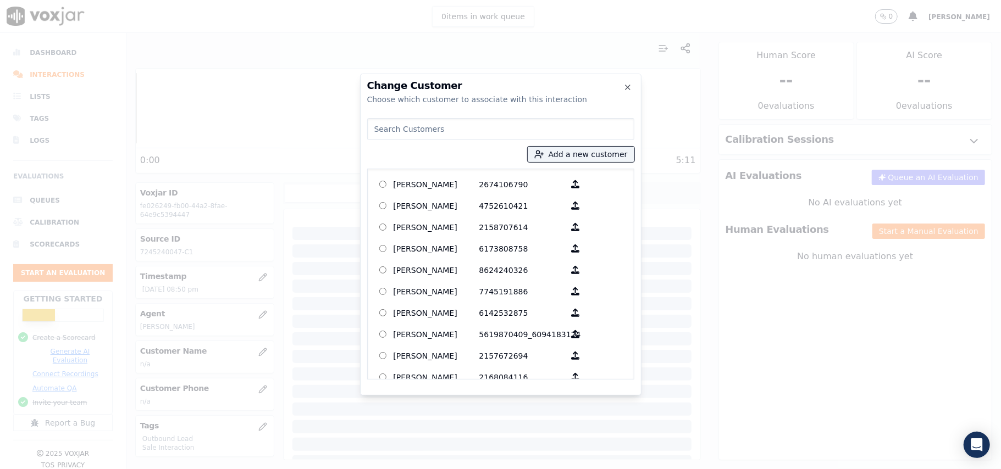
click at [376, 132] on input at bounding box center [500, 129] width 267 height 22
click at [376, 130] on input "[PERSON_NAME]" at bounding box center [500, 129] width 267 height 22
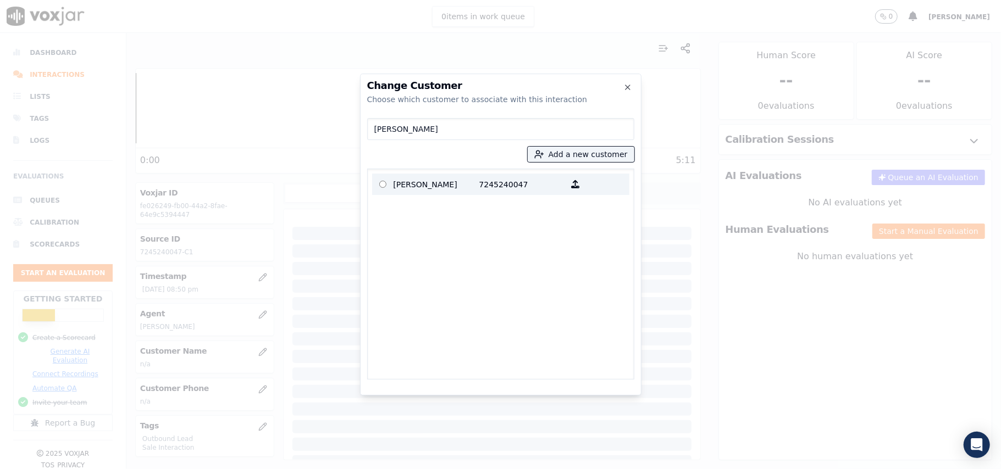
type input "[PERSON_NAME]"
click at [413, 185] on p "[PERSON_NAME]" at bounding box center [436, 184] width 86 height 17
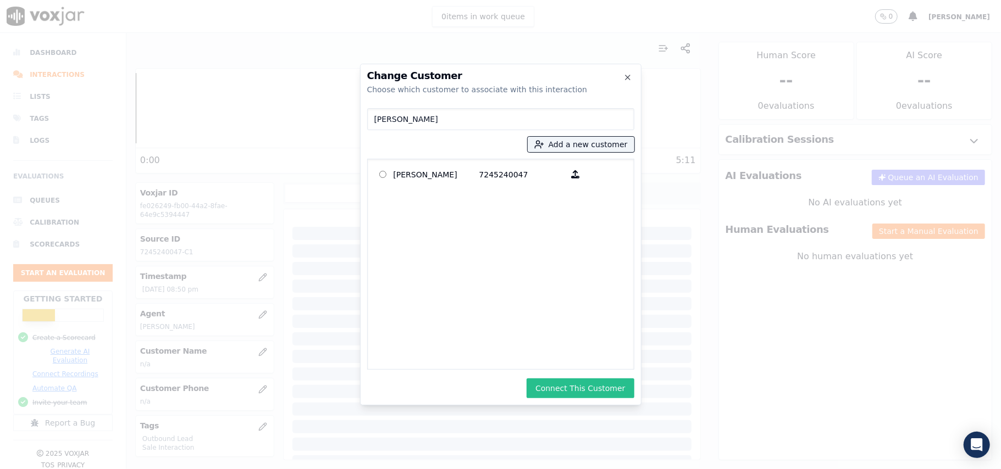
click at [554, 394] on button "Connect This Customer" at bounding box center [579, 389] width 107 height 20
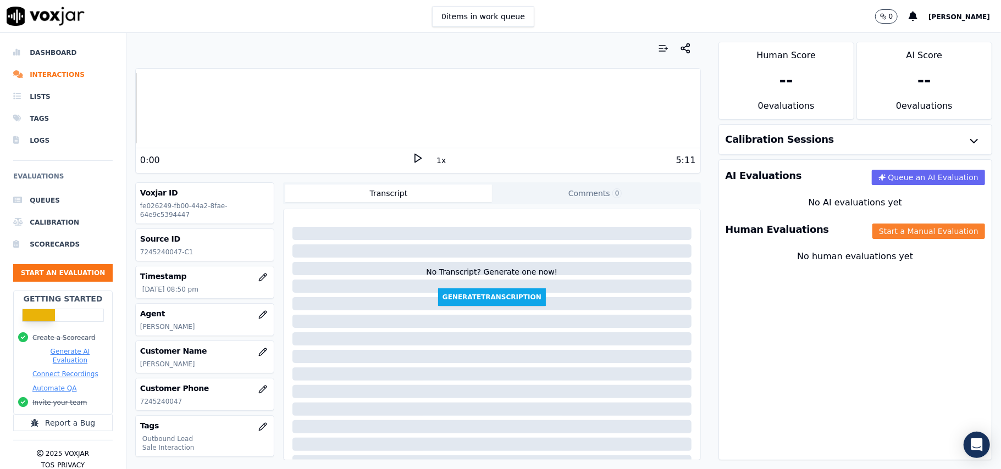
click at [872, 227] on button "Start a Manual Evaluation" at bounding box center [928, 231] width 113 height 15
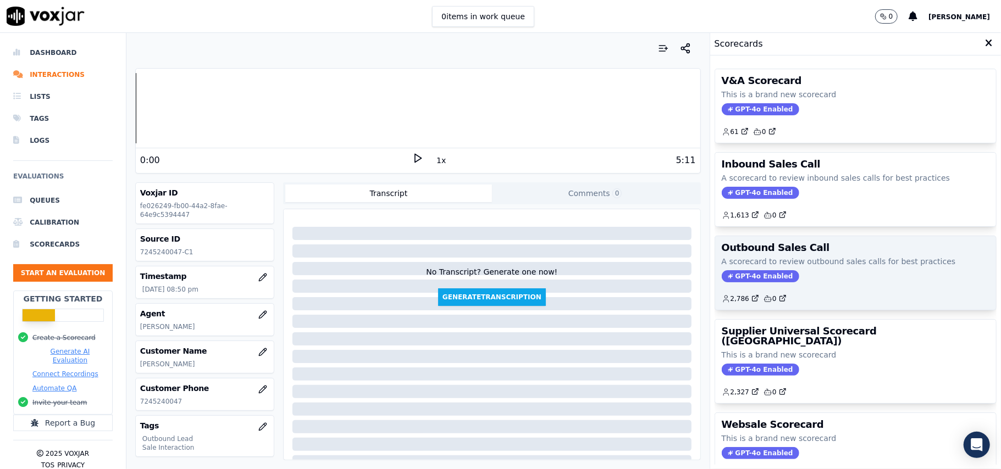
click at [753, 273] on span "GPT-4o Enabled" at bounding box center [760, 276] width 77 height 12
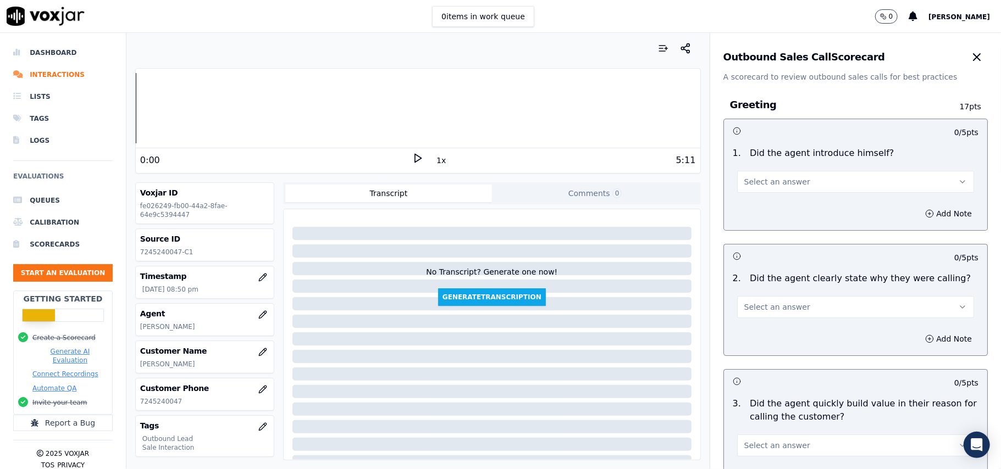
click at [863, 70] on div "Outbound Sales Call Scorecard A scorecard to review outbound sales calls for be…" at bounding box center [855, 57] width 291 height 49
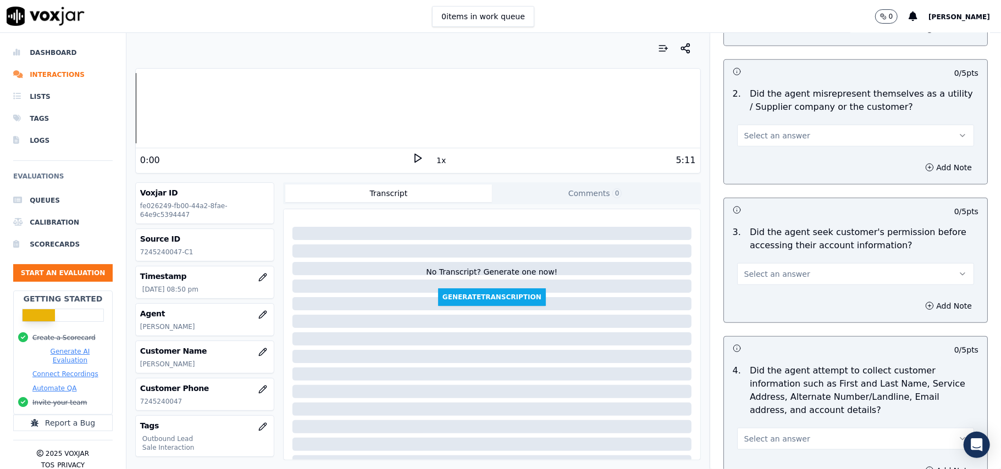
click at [781, 265] on button "Select an answer" at bounding box center [855, 274] width 237 height 22
click at [752, 311] on div "No" at bounding box center [831, 319] width 213 height 18
click at [918, 313] on button "Add Note" at bounding box center [948, 305] width 60 height 15
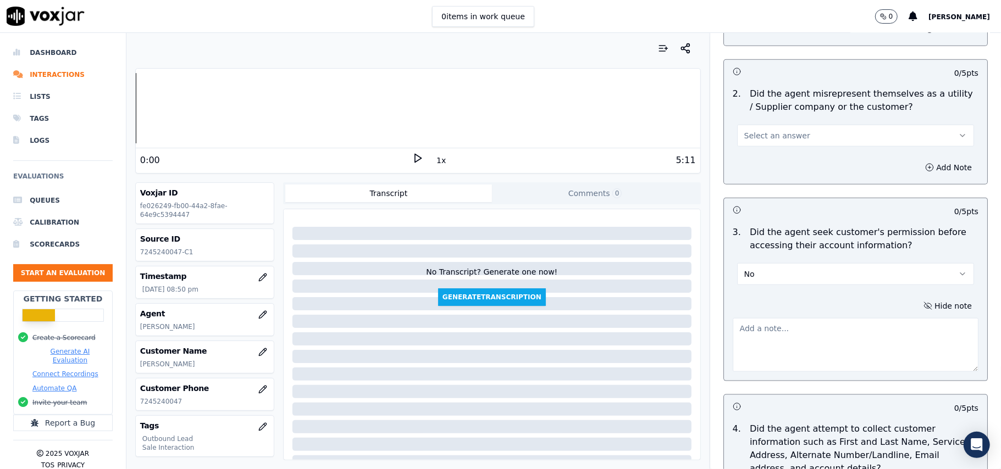
click at [776, 352] on textarea at bounding box center [856, 345] width 246 height 54
paste textarea "Call ID: 132736 @02:47 – Did not take the permission from the customer before a…"
drag, startPoint x: 869, startPoint y: 352, endPoint x: 838, endPoint y: 346, distance: 31.9
click at [869, 350] on textarea "Call ID: 132736 @02:47 – Did not take the permission from the customer before a…" at bounding box center [856, 345] width 246 height 54
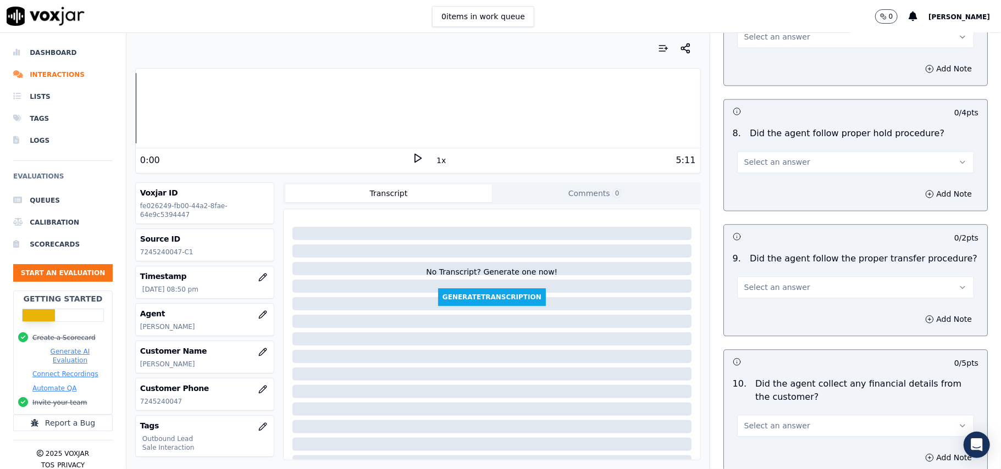
scroll to position [2799, 0]
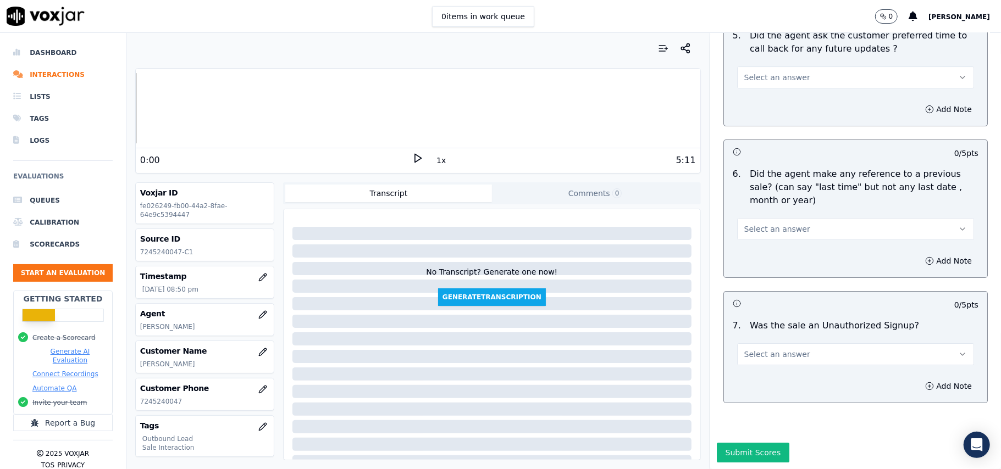
type textarea "Call ID: 132736 @02:47 – Did not take the permission from the customer before a…"
click at [744, 349] on span "Select an answer" at bounding box center [777, 354] width 66 height 11
click at [736, 360] on span at bounding box center [734, 364] width 8 height 8
click at [746, 224] on span "Select an answer" at bounding box center [777, 229] width 66 height 11
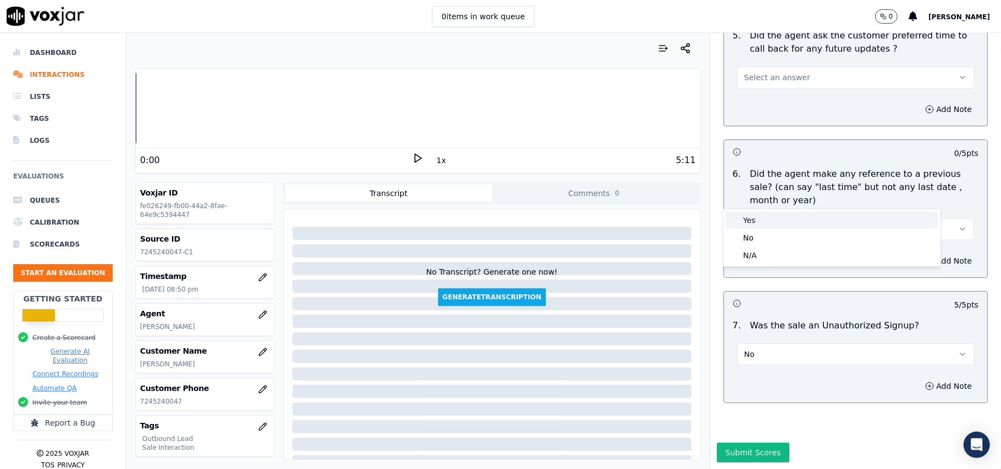
click at [750, 221] on div "Yes" at bounding box center [831, 221] width 213 height 18
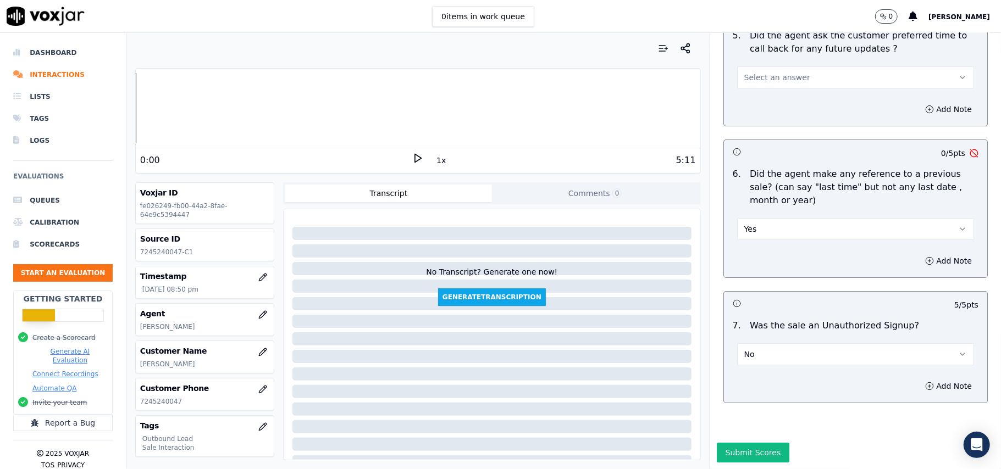
click at [755, 218] on button "Yes" at bounding box center [855, 229] width 237 height 22
click at [744, 238] on div "No" at bounding box center [831, 238] width 213 height 18
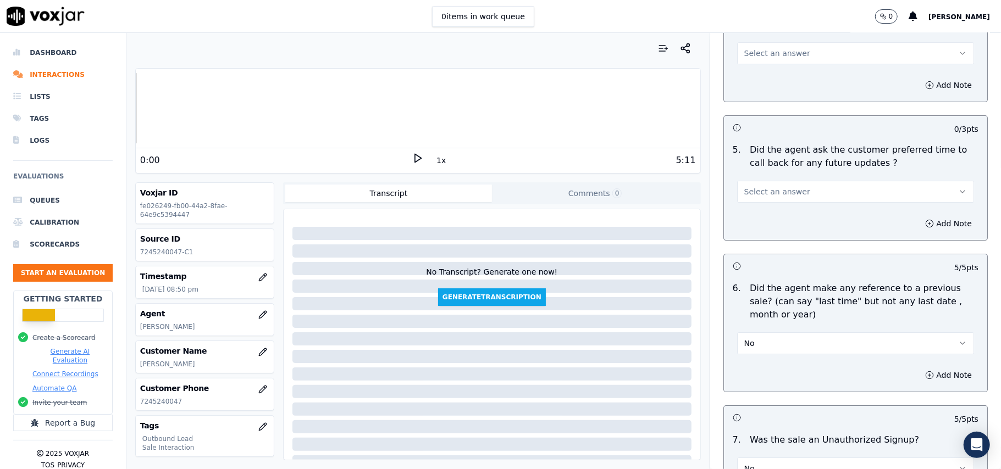
scroll to position [2653, 0]
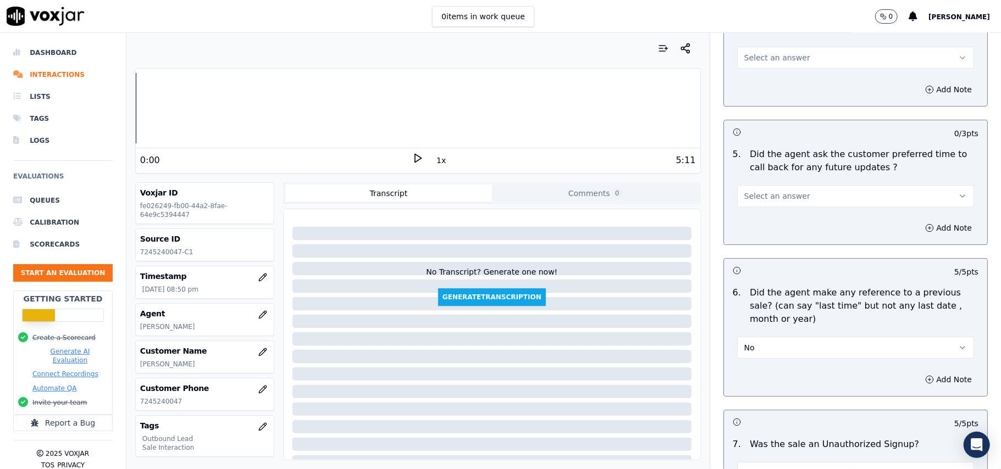
click at [755, 191] on span "Select an answer" at bounding box center [777, 196] width 66 height 11
click at [763, 215] on div "Yes" at bounding box center [831, 215] width 213 height 18
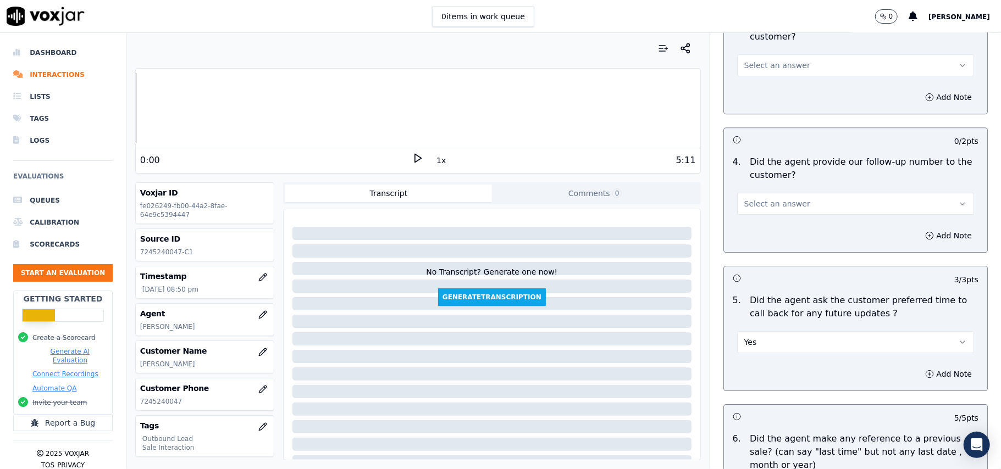
scroll to position [2506, 0]
click at [753, 340] on button "Yes" at bounding box center [855, 343] width 237 height 22
drag, startPoint x: 744, startPoint y: 396, endPoint x: 744, endPoint y: 368, distance: 28.0
click at [744, 396] on div "N/A" at bounding box center [831, 397] width 213 height 18
click at [750, 358] on div "Add Note" at bounding box center [855, 374] width 263 height 33
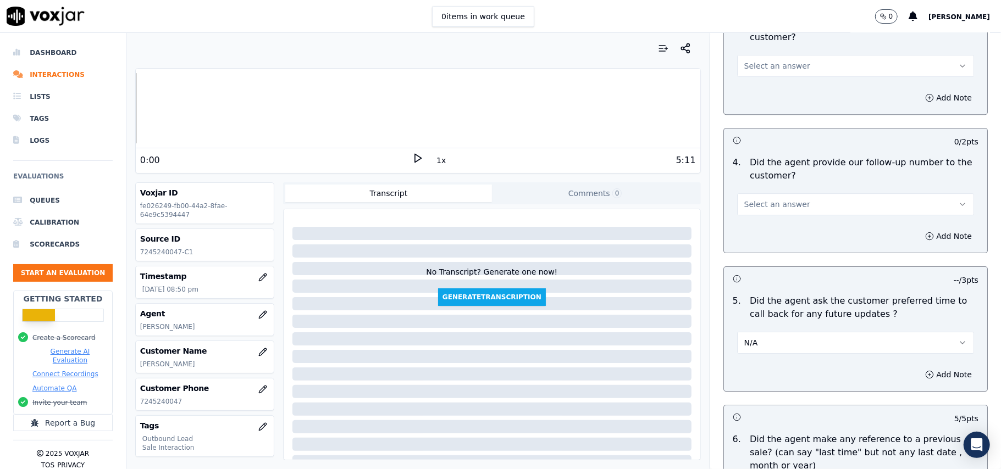
click at [750, 339] on button "N/A" at bounding box center [855, 343] width 237 height 22
click at [748, 370] on div "No" at bounding box center [831, 379] width 213 height 18
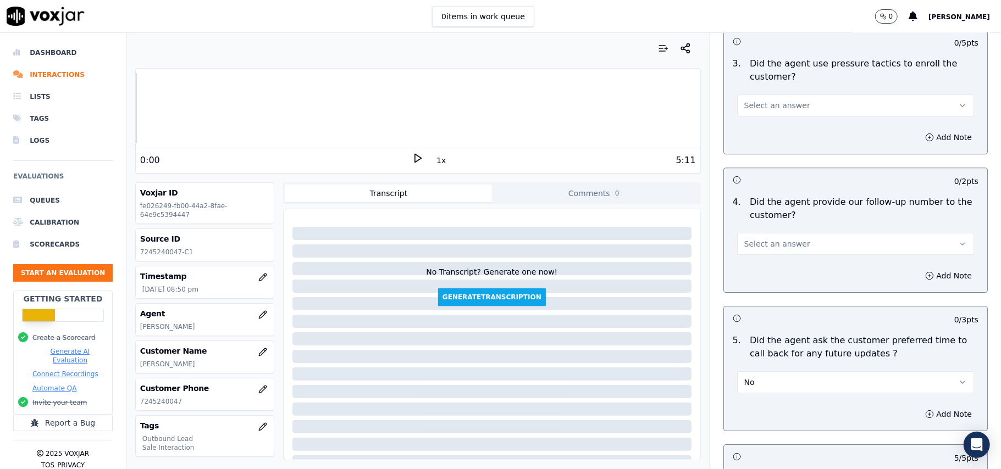
scroll to position [2433, 0]
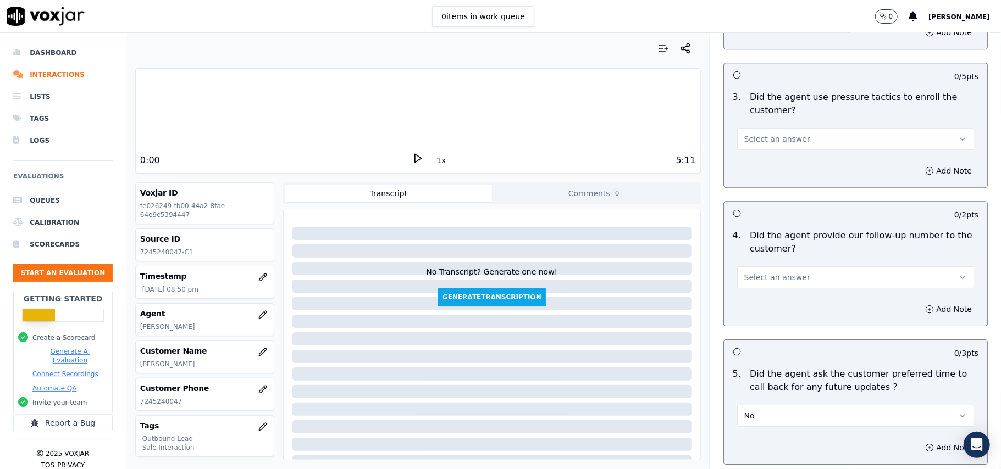
click at [744, 272] on span "Select an answer" at bounding box center [777, 277] width 66 height 11
click at [755, 293] on div "Yes" at bounding box center [831, 296] width 213 height 18
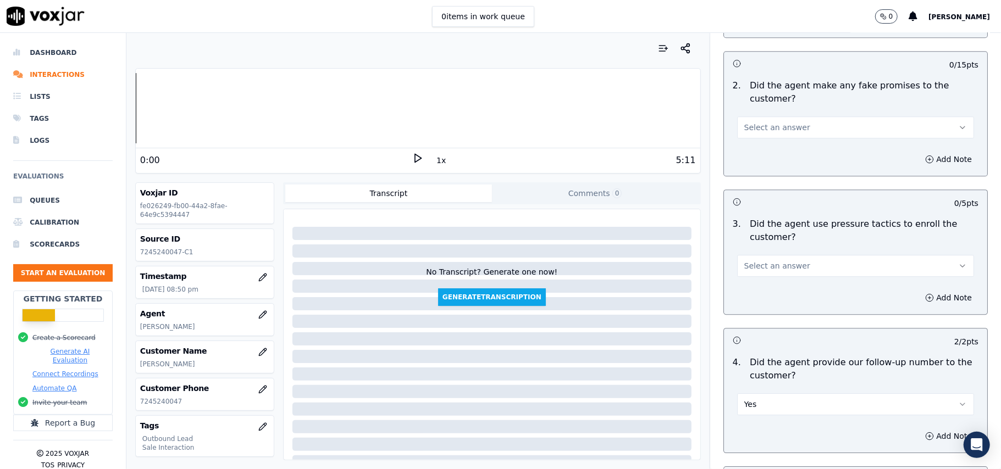
scroll to position [2287, 0]
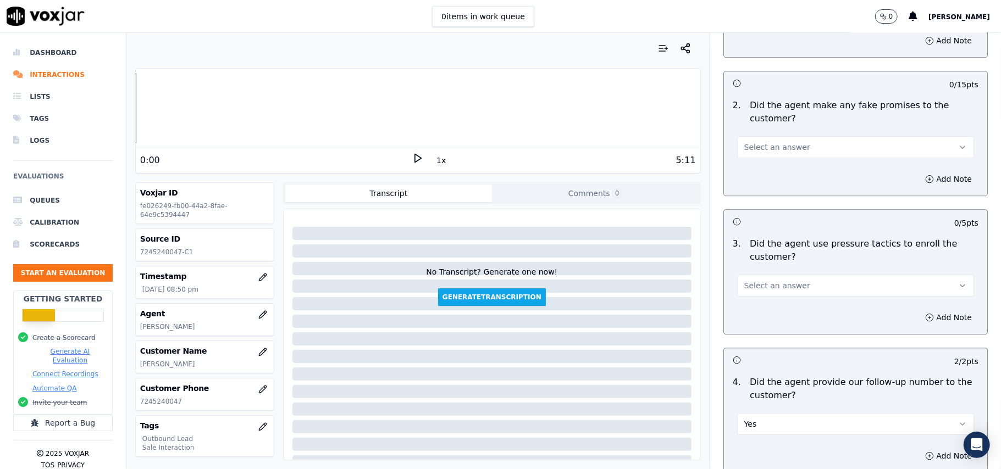
click at [766, 284] on span "Select an answer" at bounding box center [777, 285] width 66 height 11
click at [763, 317] on div "No" at bounding box center [831, 322] width 213 height 18
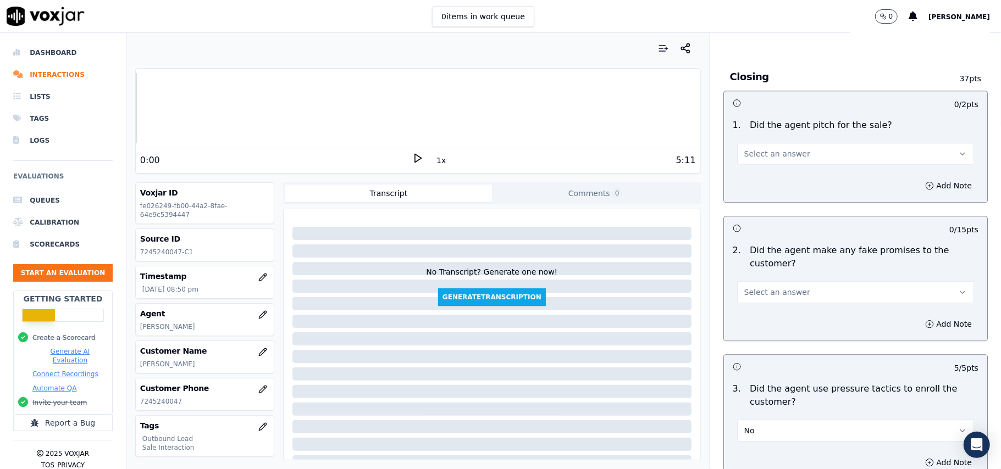
scroll to position [2140, 0]
click at [765, 289] on span "Select an answer" at bounding box center [777, 294] width 66 height 11
click at [759, 324] on div "No" at bounding box center [831, 329] width 213 height 18
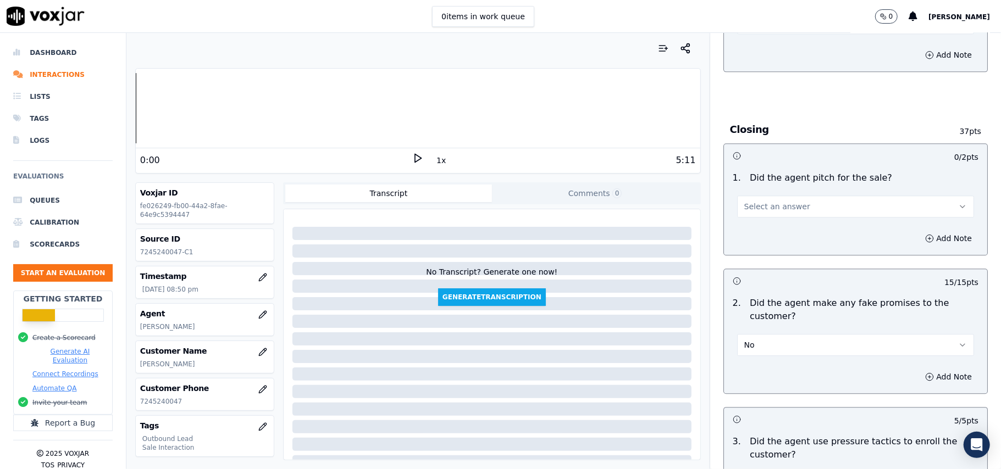
scroll to position [2067, 0]
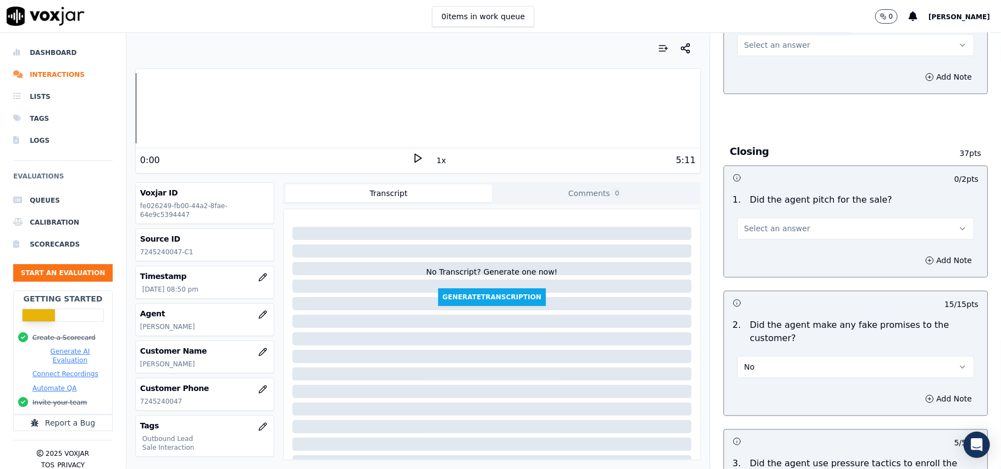
click at [761, 223] on span "Select an answer" at bounding box center [777, 228] width 66 height 11
click at [755, 240] on div "Yes" at bounding box center [831, 246] width 213 height 18
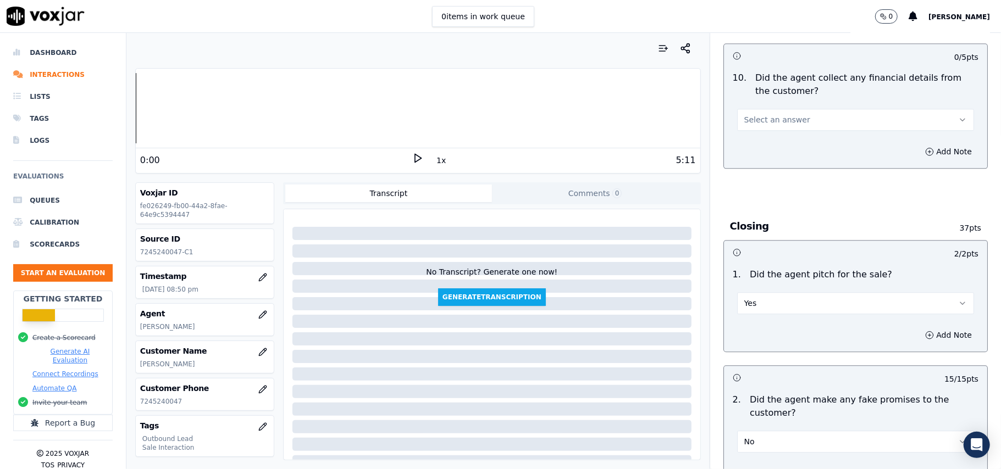
scroll to position [1847, 0]
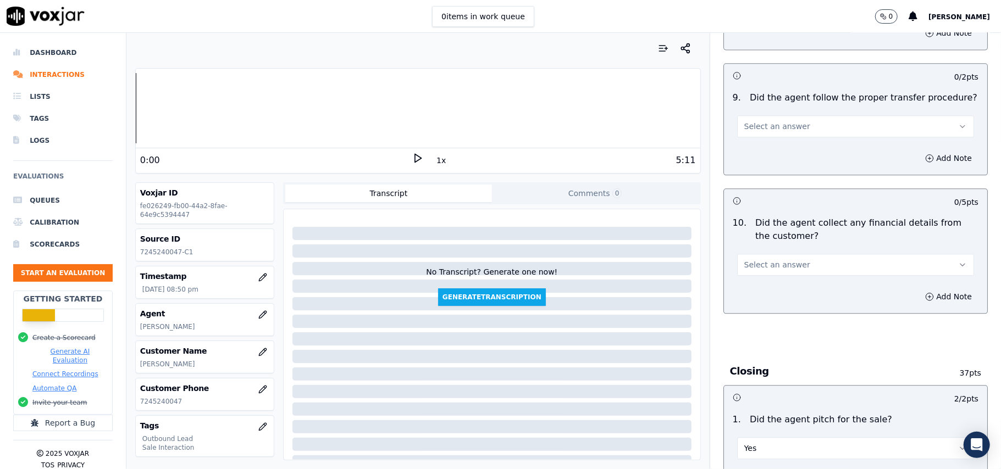
drag, startPoint x: 800, startPoint y: 236, endPoint x: 800, endPoint y: 230, distance: 6.6
click at [800, 231] on div "10 . Did the agent collect any financial details from the customer? Select an a…" at bounding box center [855, 246] width 263 height 68
click at [798, 263] on button "Select an answer" at bounding box center [855, 265] width 237 height 22
click at [781, 295] on div "No" at bounding box center [831, 300] width 213 height 18
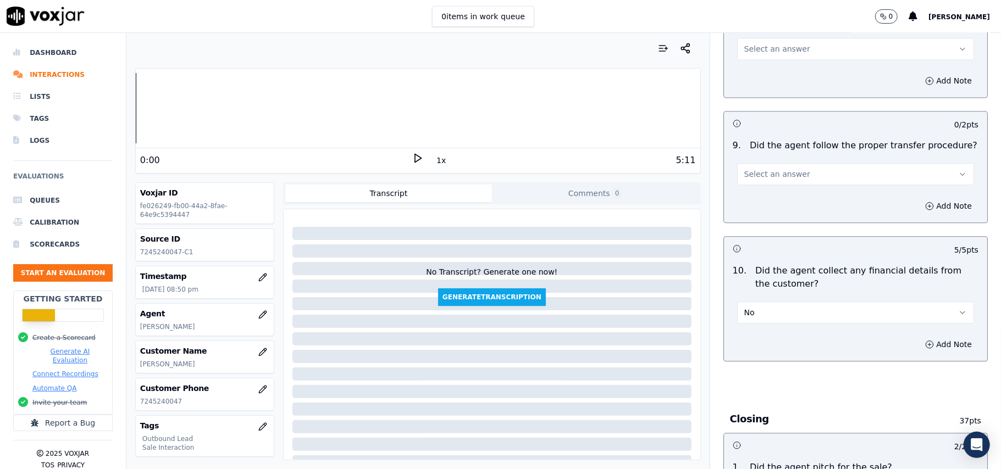
scroll to position [1627, 0]
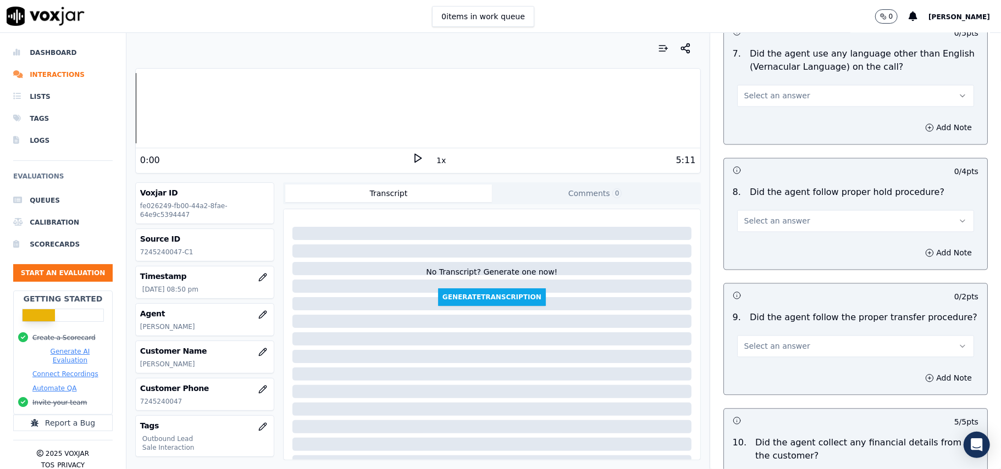
click at [774, 341] on span "Select an answer" at bounding box center [777, 346] width 66 height 11
click at [759, 355] on div "Yes" at bounding box center [831, 363] width 213 height 18
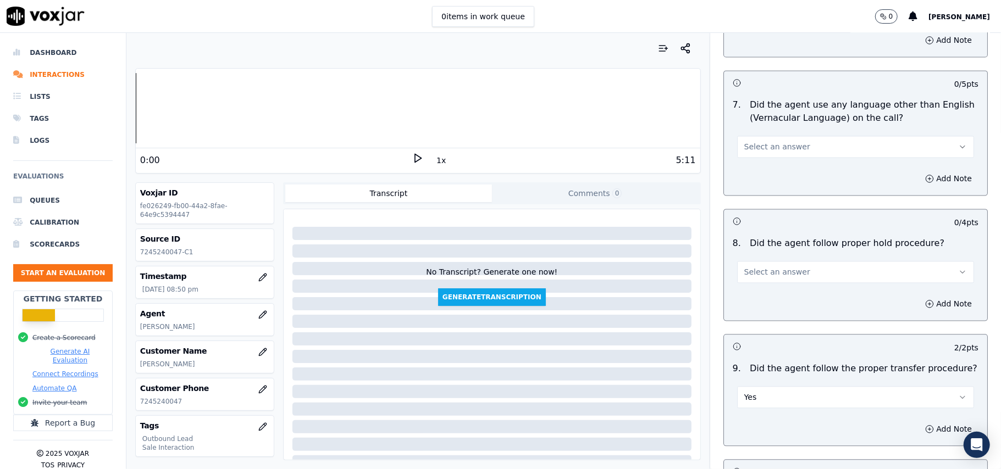
scroll to position [1554, 0]
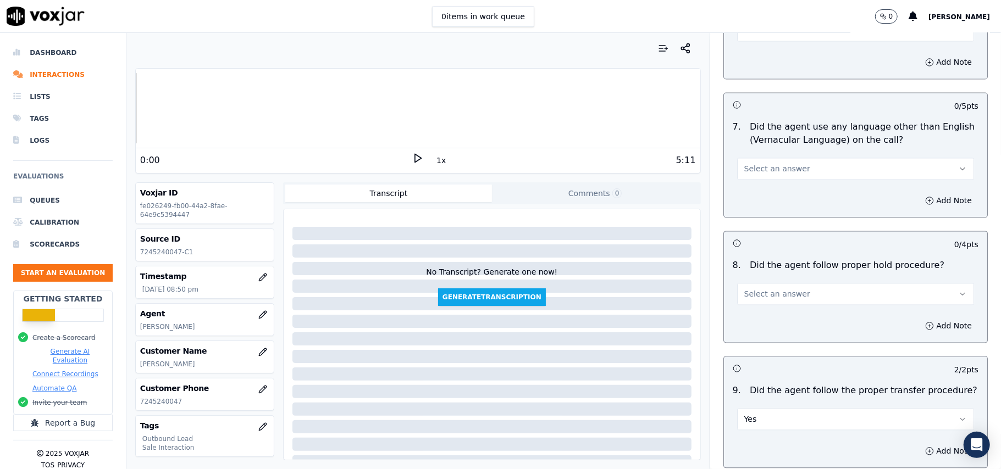
click at [764, 291] on span "Select an answer" at bounding box center [777, 294] width 66 height 11
click at [756, 313] on div "Yes" at bounding box center [831, 311] width 213 height 18
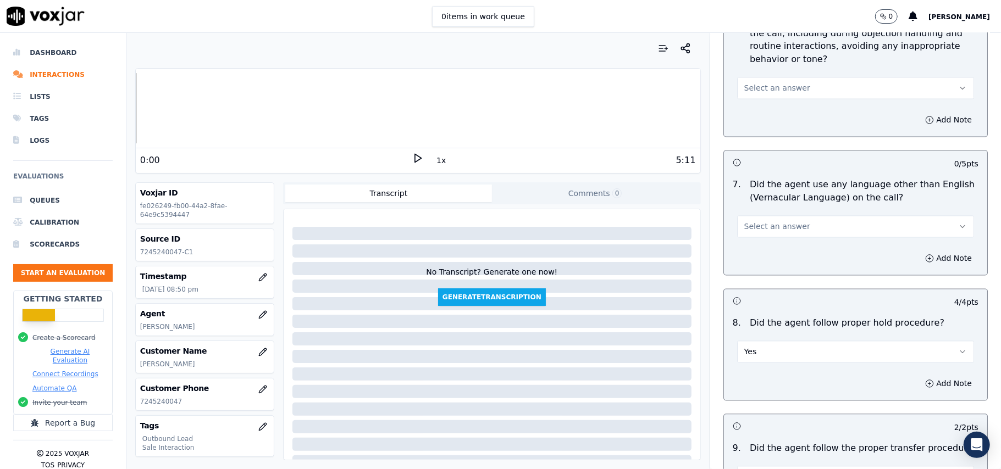
scroll to position [1407, 0]
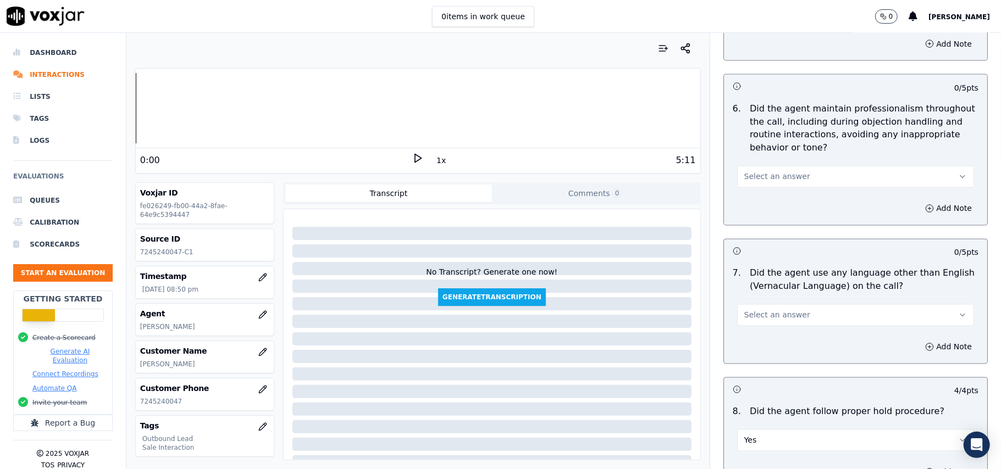
click at [755, 310] on span "Select an answer" at bounding box center [777, 315] width 66 height 11
click at [767, 350] on div "No" at bounding box center [831, 349] width 213 height 18
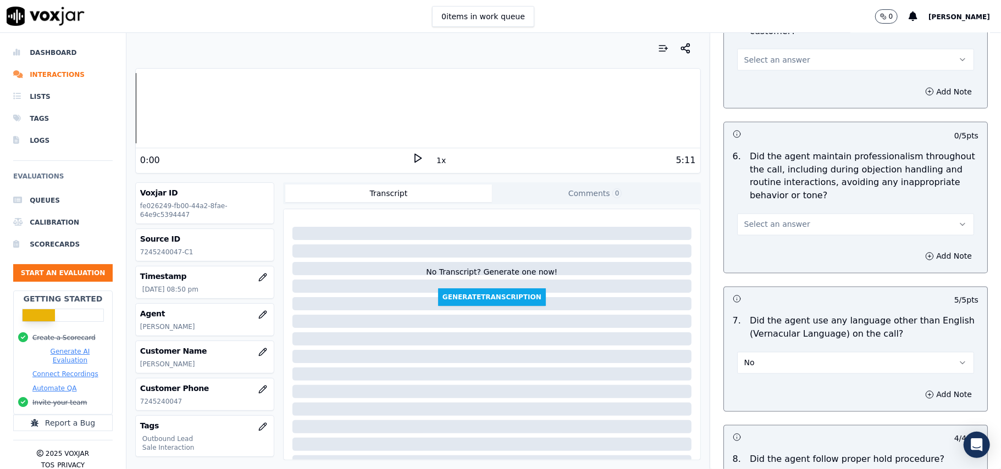
scroll to position [1334, 0]
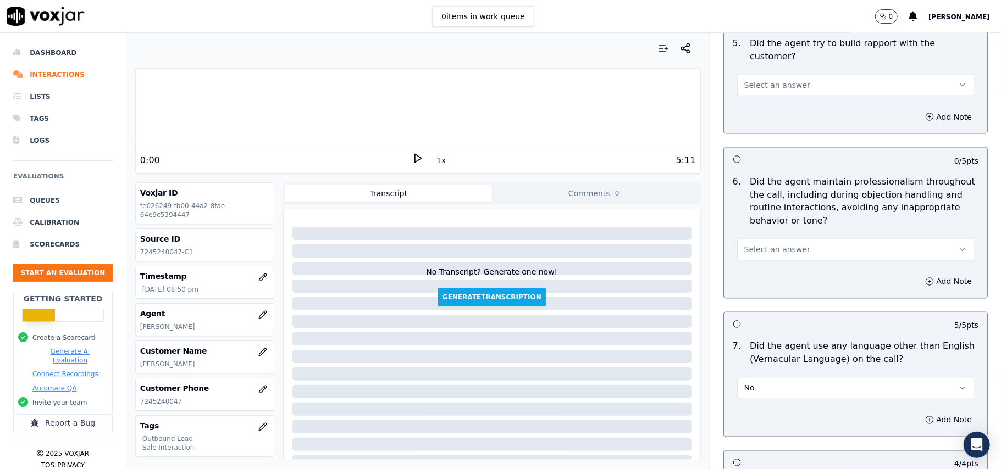
click at [765, 245] on span "Select an answer" at bounding box center [777, 250] width 66 height 11
click at [763, 260] on div "Yes" at bounding box center [831, 266] width 213 height 18
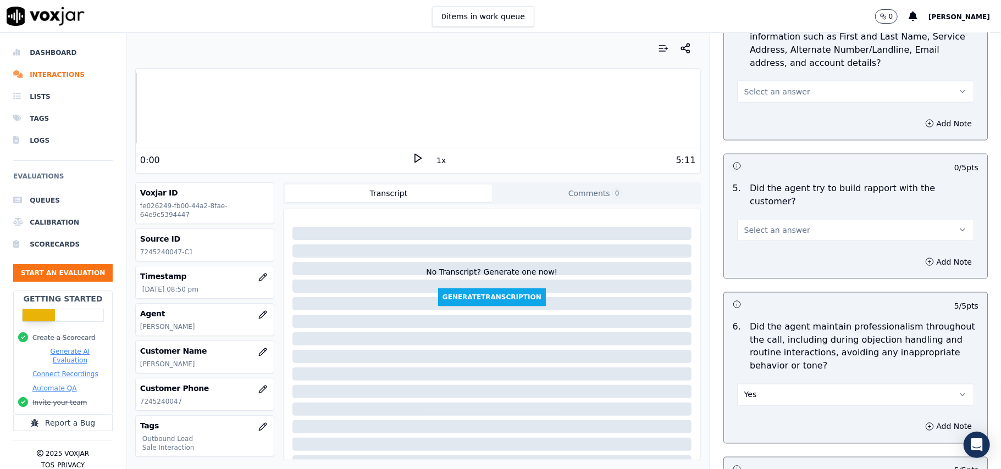
scroll to position [1188, 0]
click at [792, 223] on button "Select an answer" at bounding box center [855, 232] width 237 height 22
click at [789, 247] on div "Yes" at bounding box center [831, 247] width 213 height 18
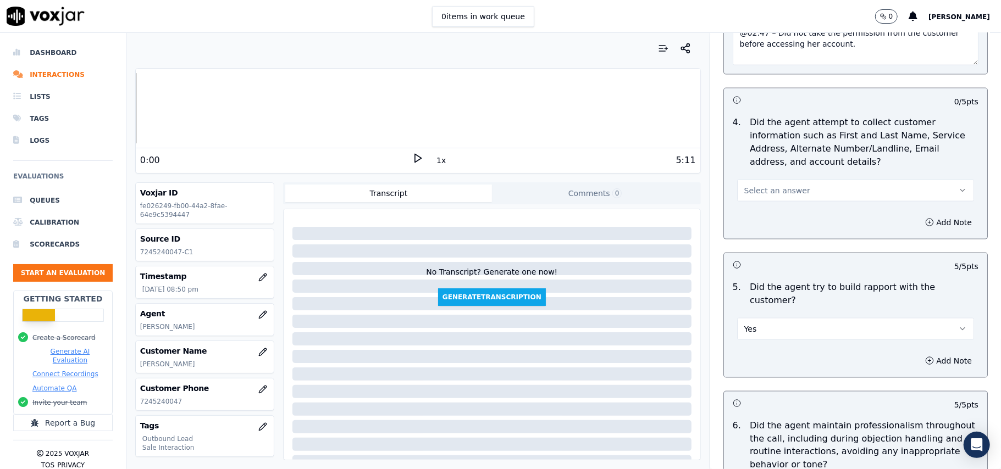
scroll to position [968, 0]
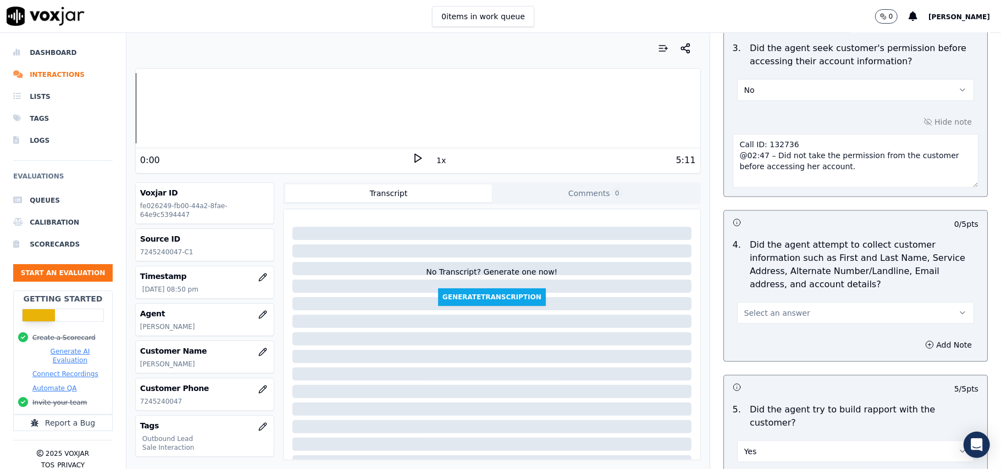
click at [774, 317] on span "Select an answer" at bounding box center [777, 313] width 66 height 11
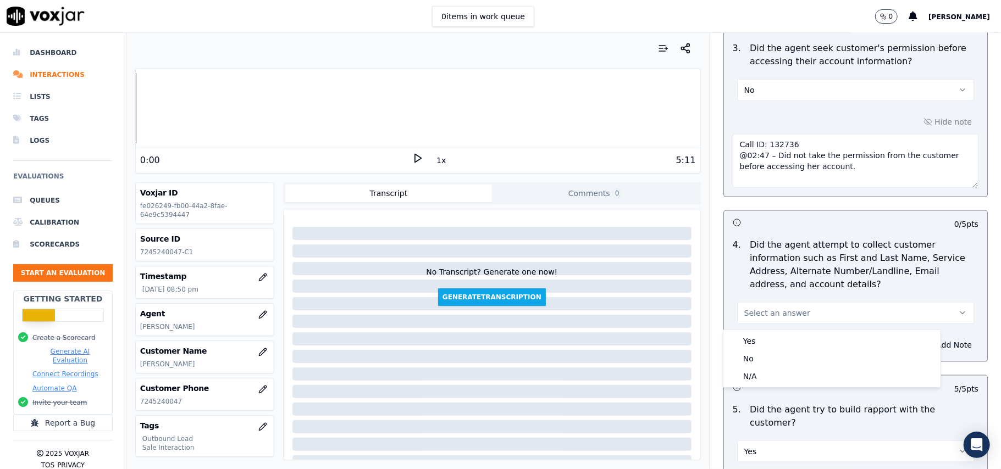
click at [773, 326] on div "4 . Did the agent attempt to collect customer information such as First and Las…" at bounding box center [855, 281] width 263 height 95
click at [775, 343] on div "Yes" at bounding box center [831, 341] width 213 height 18
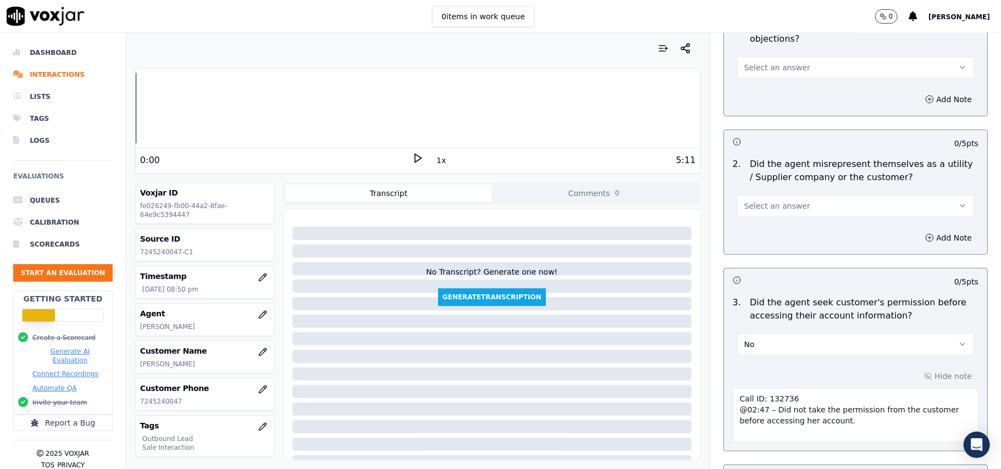
scroll to position [675, 0]
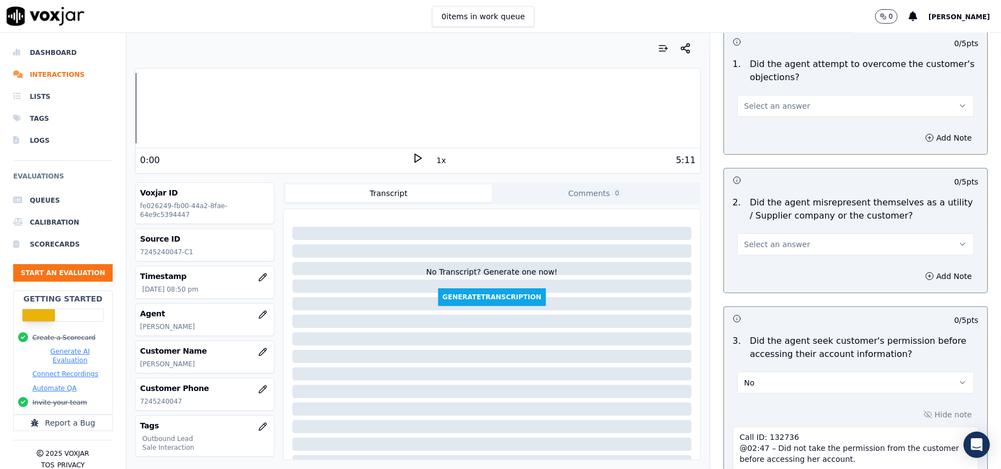
click at [768, 242] on span "Select an answer" at bounding box center [777, 244] width 66 height 11
click at [763, 289] on div "No" at bounding box center [831, 289] width 213 height 18
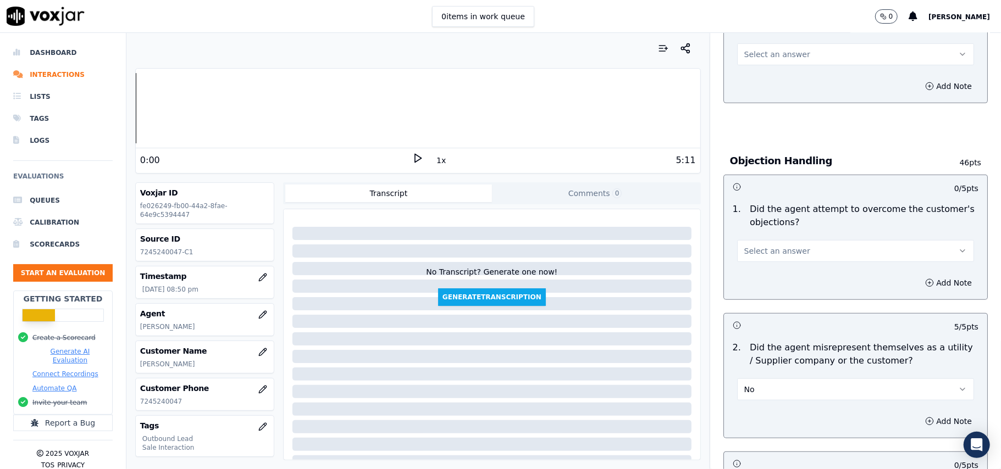
scroll to position [528, 0]
click at [763, 253] on span "Select an answer" at bounding box center [777, 252] width 66 height 11
click at [757, 285] on div "Yes" at bounding box center [831, 279] width 213 height 18
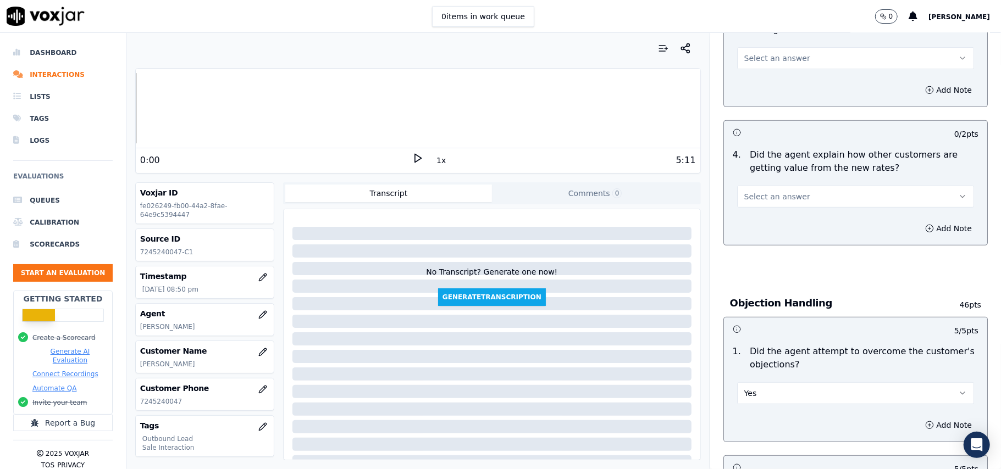
scroll to position [381, 0]
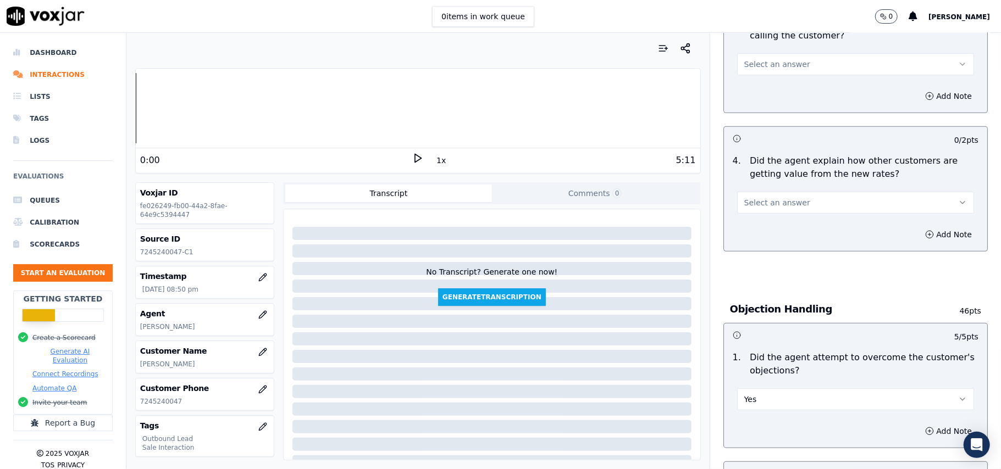
click at [770, 196] on button "Select an answer" at bounding box center [855, 203] width 237 height 22
click at [772, 229] on div "Yes" at bounding box center [831, 229] width 213 height 18
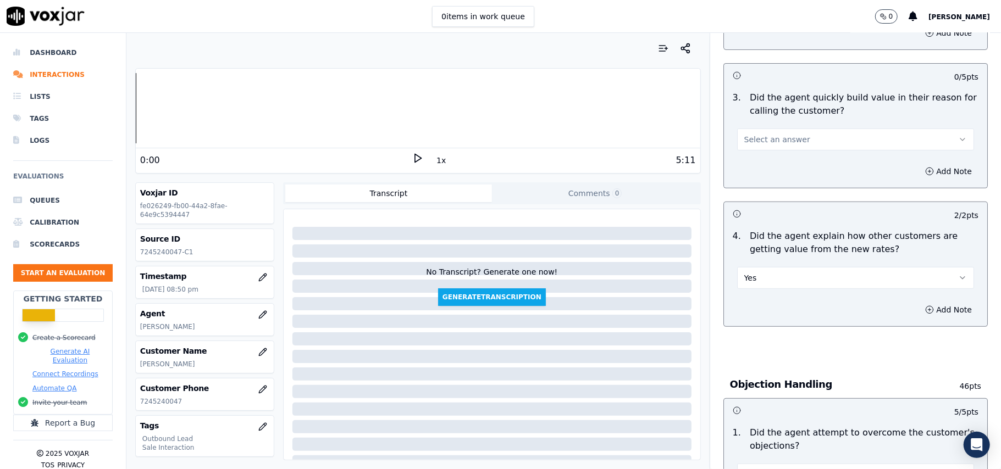
scroll to position [235, 0]
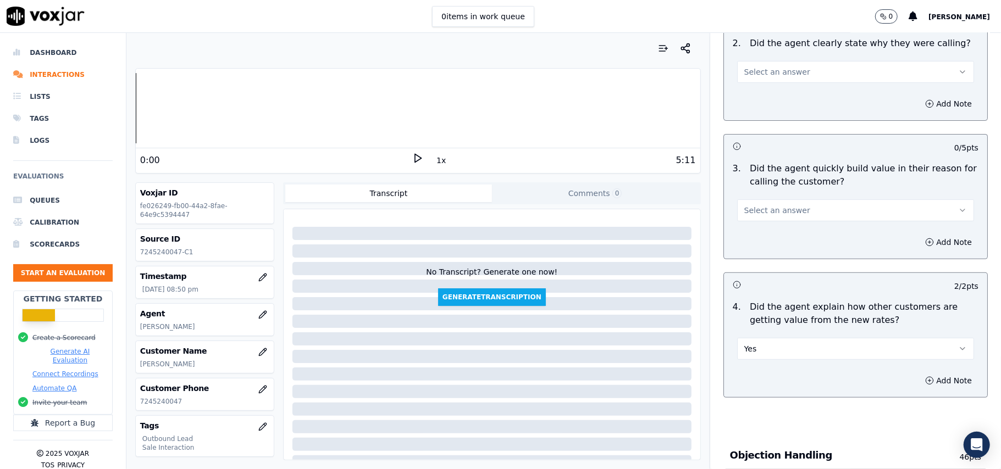
click at [763, 200] on button "Select an answer" at bounding box center [855, 210] width 237 height 22
click at [765, 240] on div "Yes" at bounding box center [831, 237] width 213 height 18
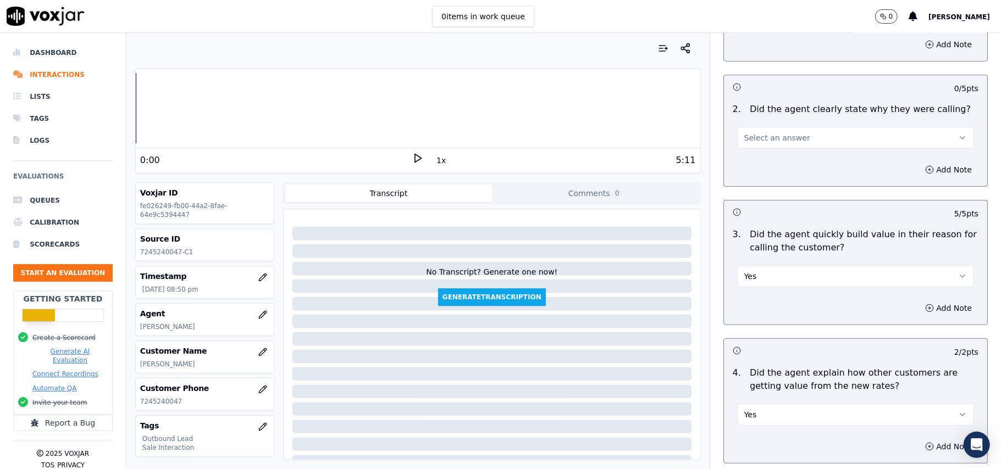
scroll to position [88, 0]
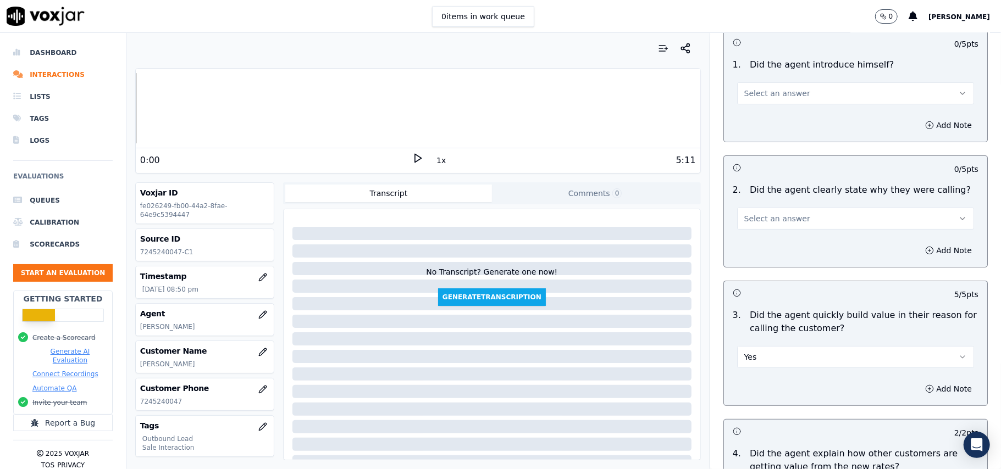
click at [776, 217] on span "Select an answer" at bounding box center [777, 218] width 66 height 11
click at [774, 240] on div "Yes" at bounding box center [831, 244] width 213 height 18
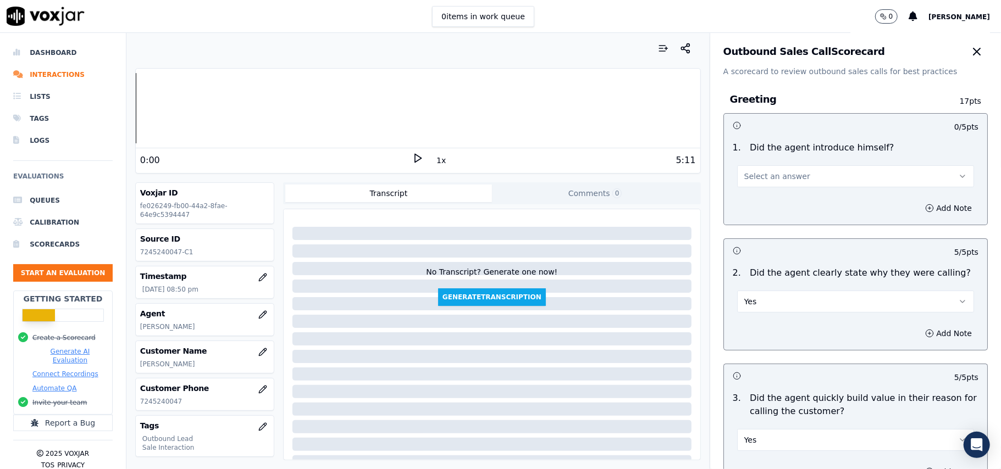
scroll to position [0, 0]
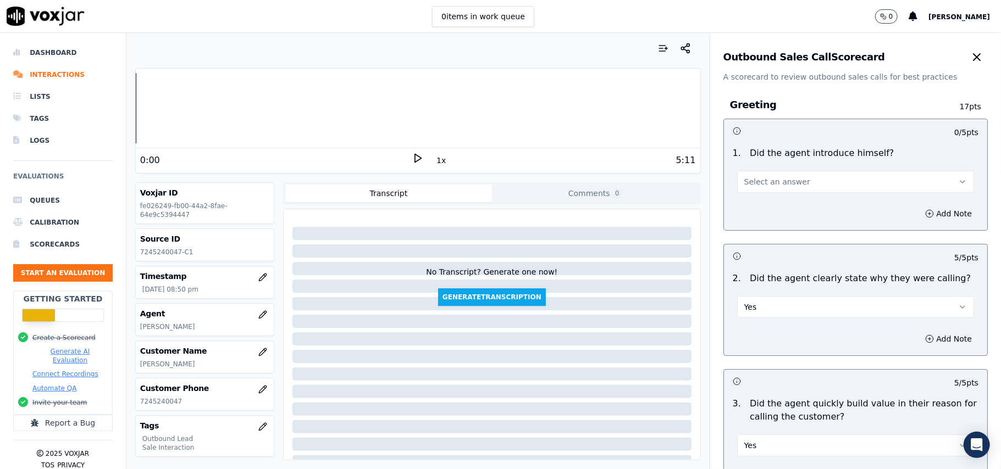
click at [763, 185] on span "Select an answer" at bounding box center [777, 181] width 66 height 11
click at [759, 217] on div "No" at bounding box center [831, 225] width 213 height 18
click at [766, 181] on button "No" at bounding box center [855, 182] width 237 height 22
click at [765, 202] on div "Yes" at bounding box center [831, 207] width 213 height 18
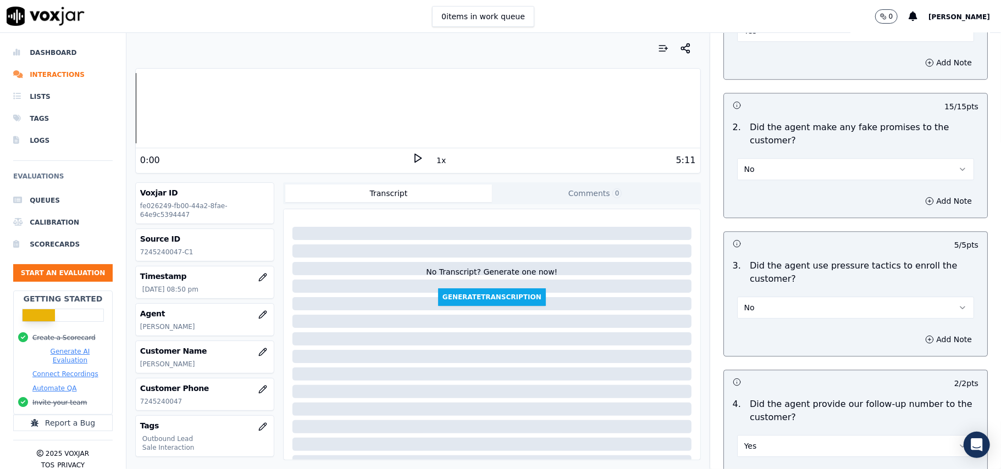
scroll to position [2799, 0]
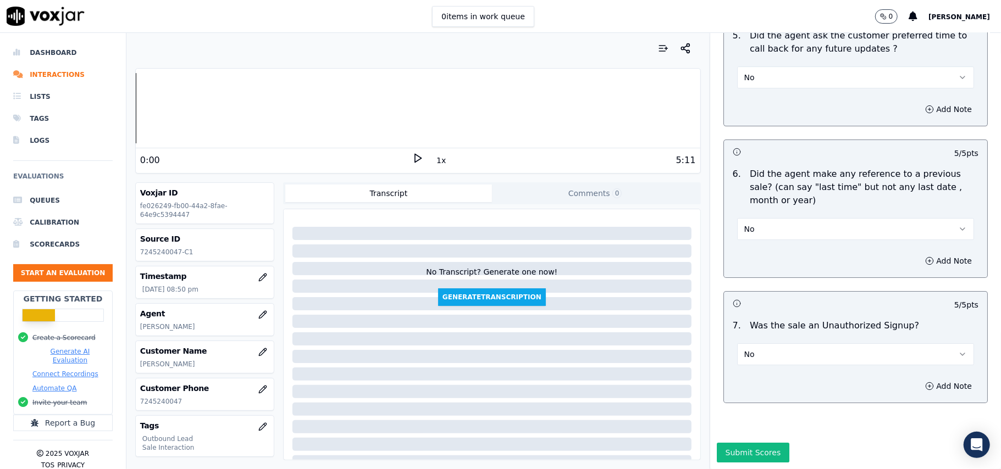
click at [748, 443] on button "Submit Scores" at bounding box center [753, 453] width 73 height 20
